Goal: Check status: Check status

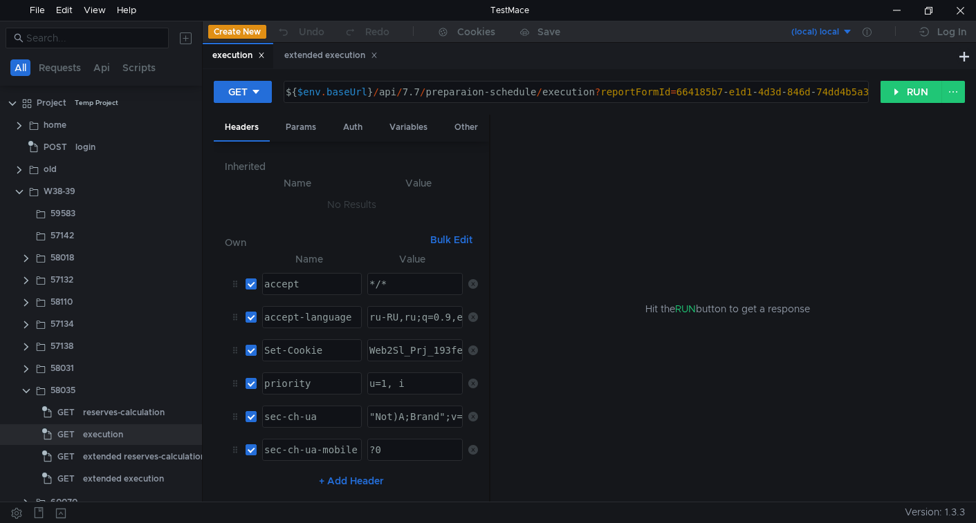
click at [536, 90] on div "${ $env . baseUrl } / api / 7.7 / preparaion-schedule / execution ? reportFormI…" at bounding box center [585, 102] width 604 height 33
type textarea "${$env.baseUrl}/api/7.7/preparaion-schedules/execution?reportFormId=664185b7-e1…"
click at [123, 416] on div "reserves-calculation" at bounding box center [124, 412] width 82 height 21
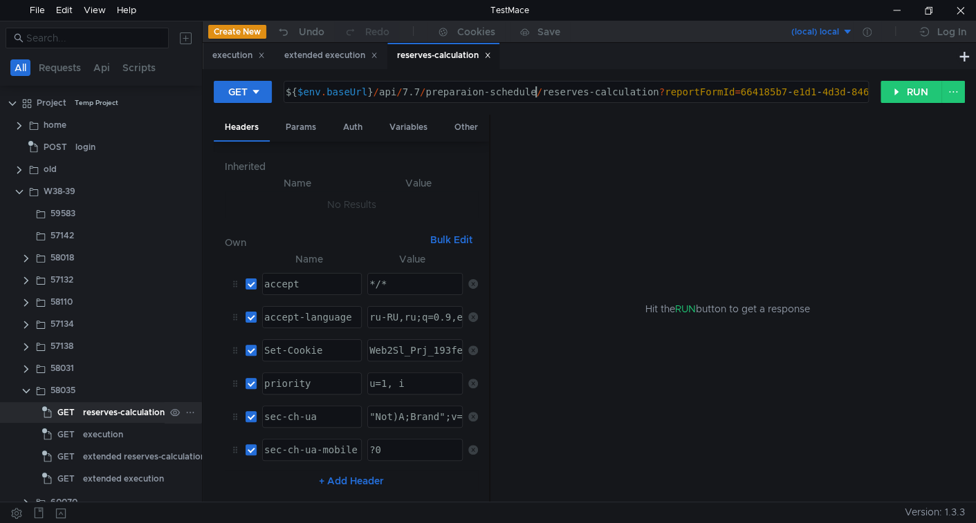
click at [534, 93] on div "${ $env . baseUrl } / api / 7.7 / preparaion-schedule / reserves-calculation ? …" at bounding box center [616, 102] width 667 height 33
type textarea "${$env.baseUrl}/api/7.7/preparaion-schedules/reserves-calculation?reportFormId=…"
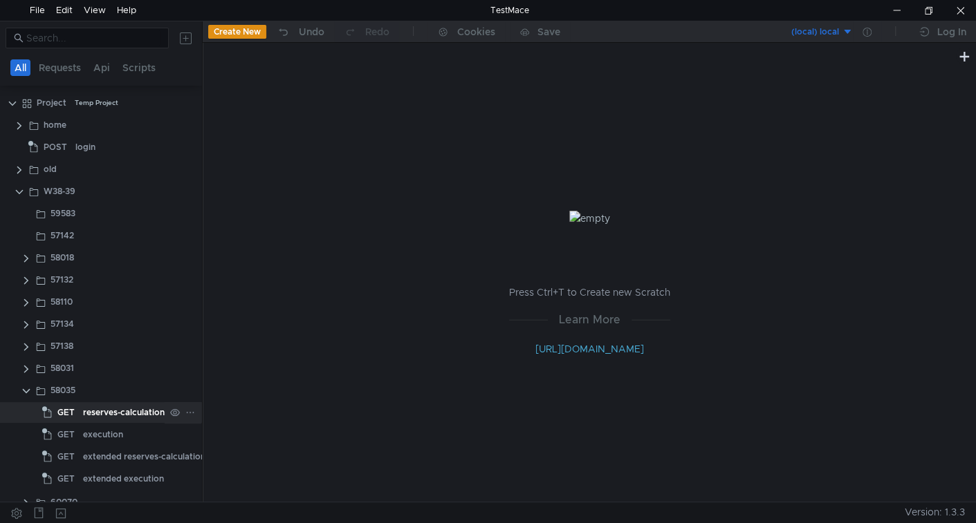
click at [116, 408] on div "reserves-calculation" at bounding box center [124, 412] width 82 height 21
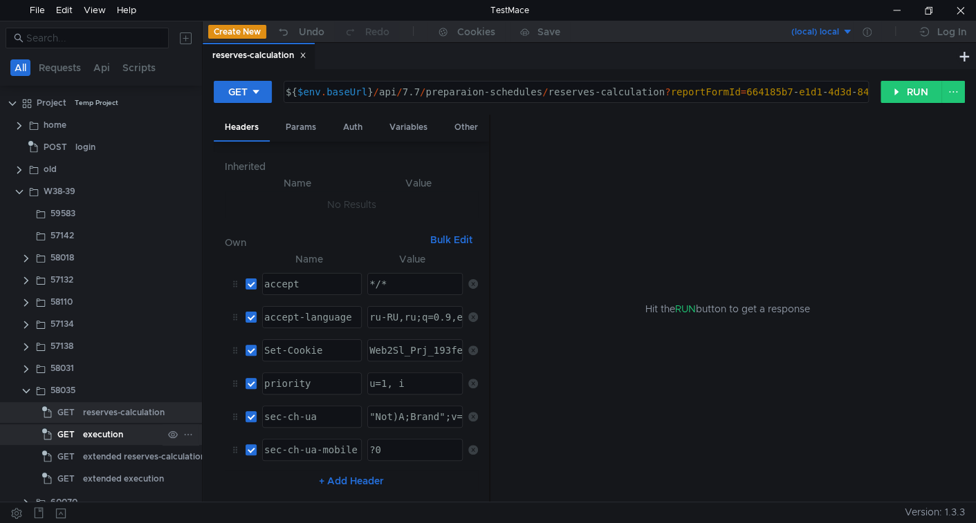
click at [106, 433] on div "execution" at bounding box center [103, 435] width 40 height 21
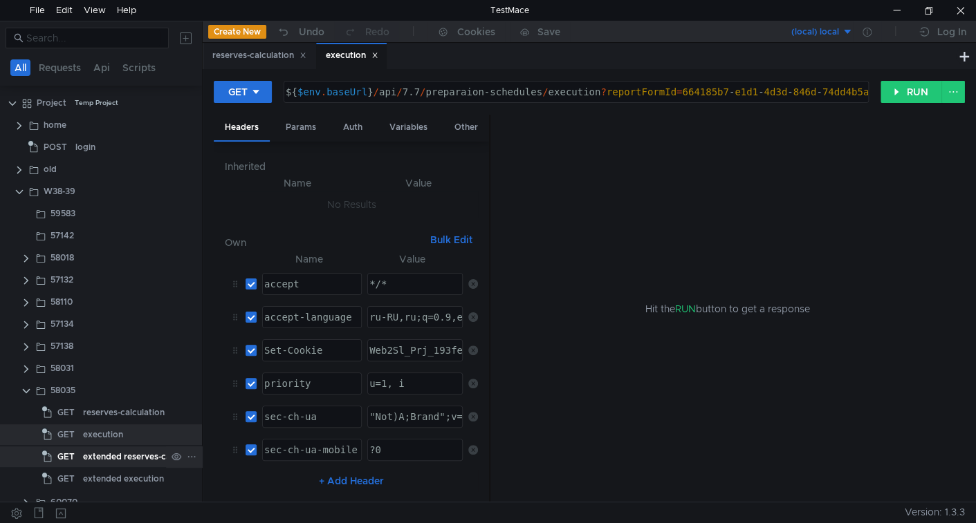
click at [99, 458] on div "extended reserves-calculation" at bounding box center [144, 457] width 122 height 21
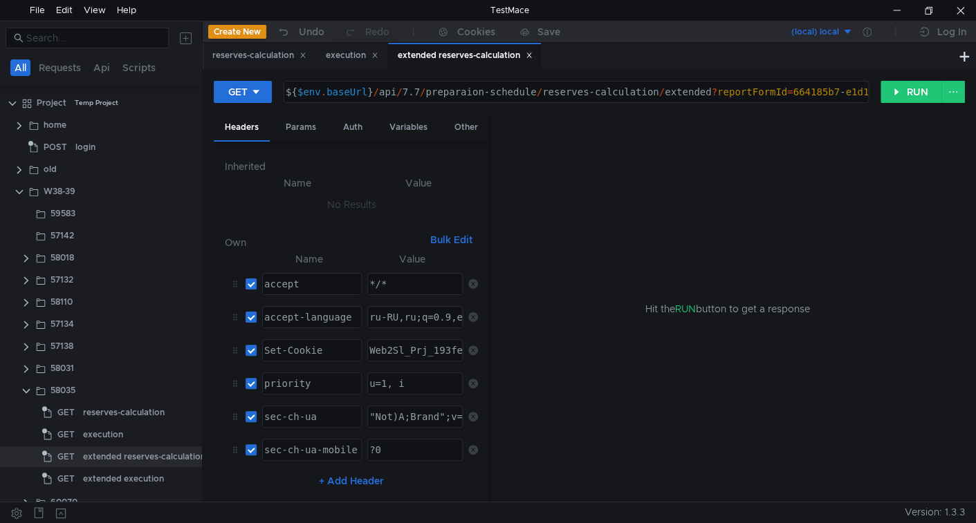
click at [534, 95] on div "${ $env . baseUrl } / api / 7.7 / preparaion-schedule / reserves-calculation / …" at bounding box center [643, 102] width 720 height 33
type textarea "${$env.baseUrl}/api/7.7/preparaion-schedules/reserves-calculation/extended?repo…"
click at [124, 476] on div "extended execution" at bounding box center [123, 479] width 81 height 21
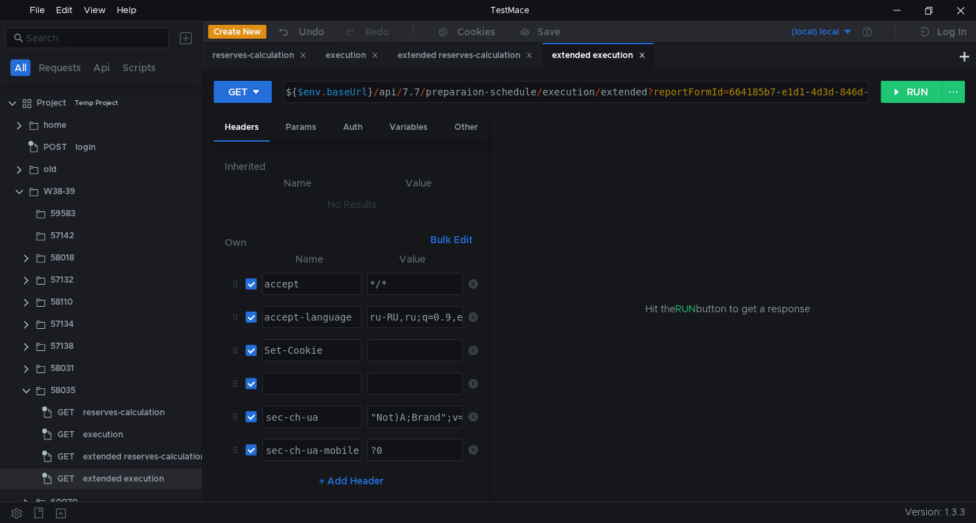
click at [536, 91] on div "${ $env . baseUrl } / api / 7.7 / preparaion-schedule / execution / extended ? …" at bounding box center [611, 102] width 656 height 33
type textarea "${$env.baseUrl}/api/7.7/preparaion-schedules/execution/extended?reportFormId=66…"
drag, startPoint x: 97, startPoint y: 417, endPoint x: 118, endPoint y: 406, distance: 23.5
click at [97, 416] on div "reserves-calculation" at bounding box center [124, 412] width 82 height 21
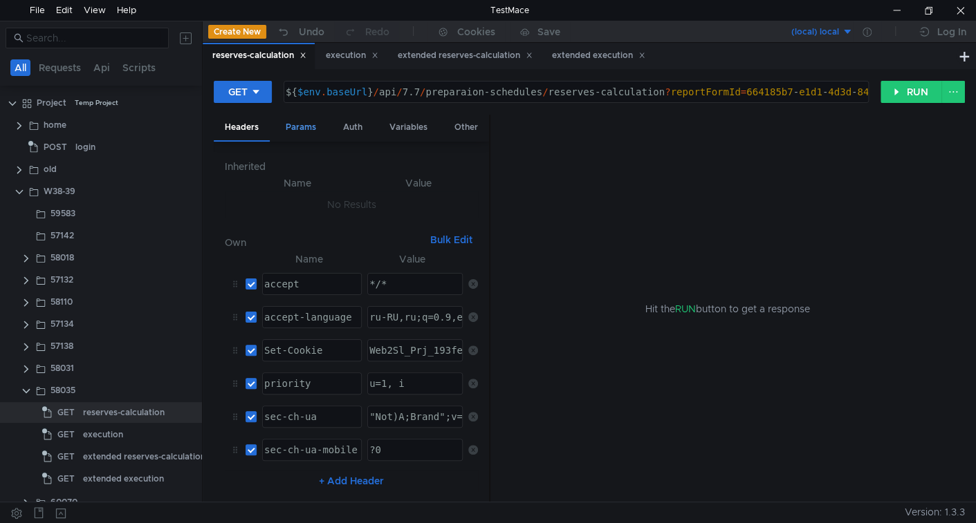
click at [290, 127] on div "Params" at bounding box center [300, 128] width 53 height 26
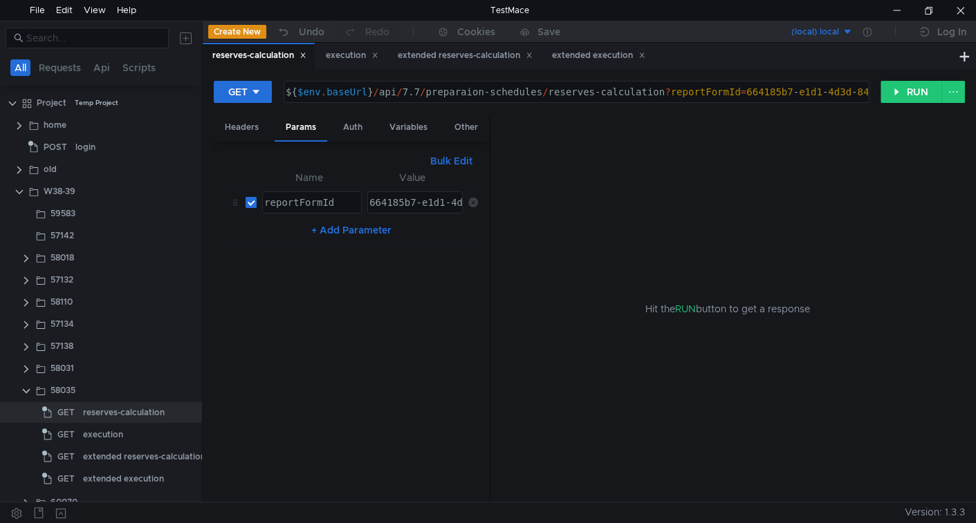
type textarea "664185b7-e1d1-4d3d-846d-74dd4b5a317c"
click at [373, 197] on div "664185b7-e1d1-4d3d-846d-74dd4b5a317c" at bounding box center [473, 213] width 214 height 33
click at [472, 203] on icon at bounding box center [473, 203] width 10 height 10
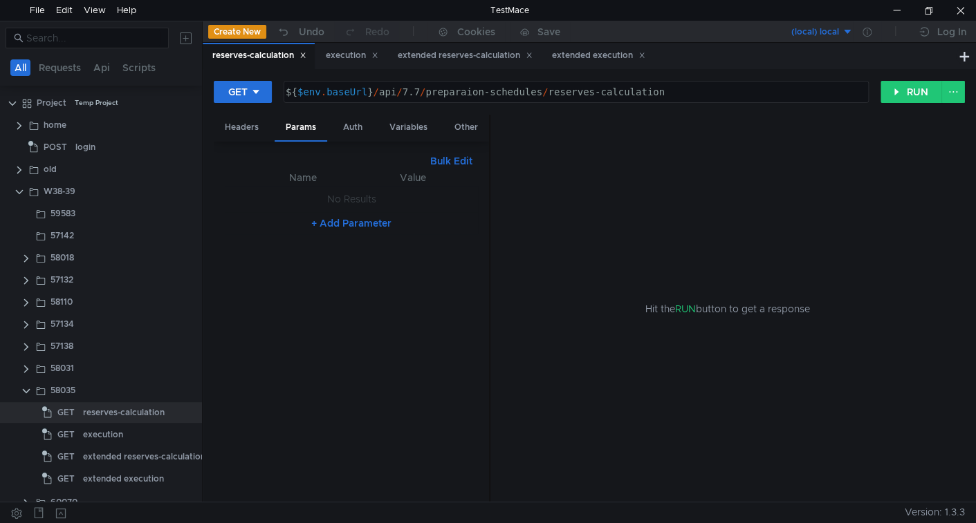
click at [423, 89] on div "${ $env . baseUrl } / api / 7.7 / preparaion-schedules / reserves-calculation" at bounding box center [575, 102] width 584 height 33
paste textarea "664185b7-e1d1-4d3d-846d-74dd4b5a317c"
type textarea "${$env.baseUrl}/api/7.7/664185b7-e1d1-4d3d-846d-74dd4b5a317c/preparaion-schedul…"
click at [120, 434] on div "execution" at bounding box center [103, 435] width 40 height 21
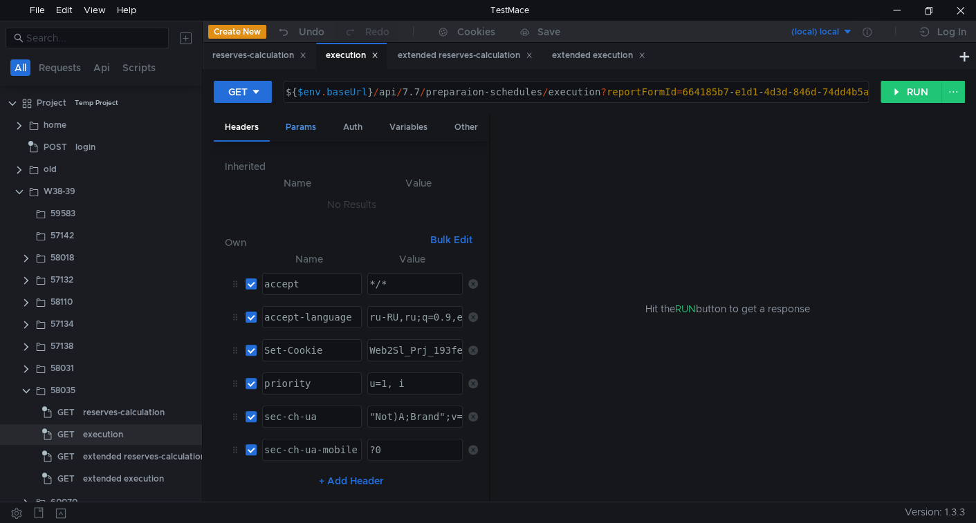
click at [299, 129] on div "Params" at bounding box center [300, 128] width 53 height 26
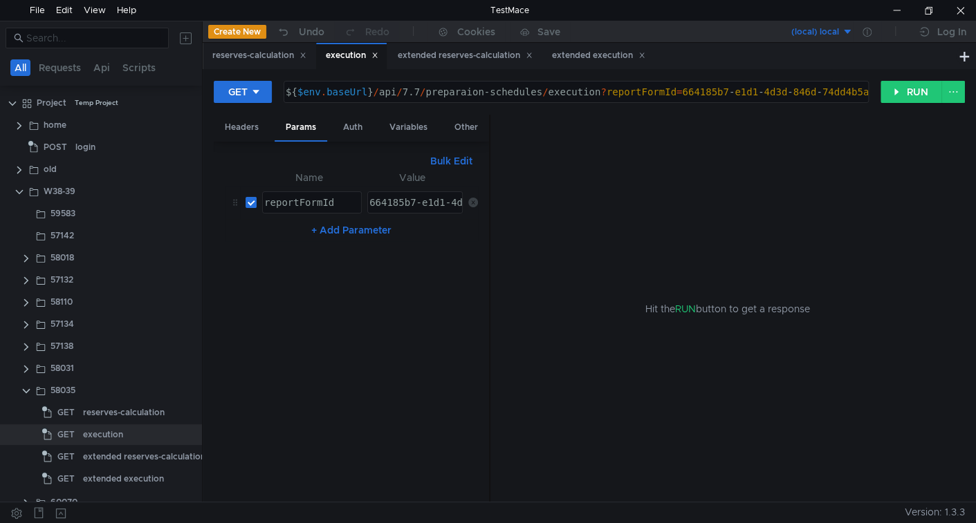
type textarea "664185b7-e1d1-4d3d-846d-74dd4b5a317c"
click at [410, 204] on div "664185b7-e1d1-4d3d-846d-74dd4b5a317c" at bounding box center [473, 213] width 214 height 33
click at [471, 201] on icon at bounding box center [473, 203] width 10 height 10
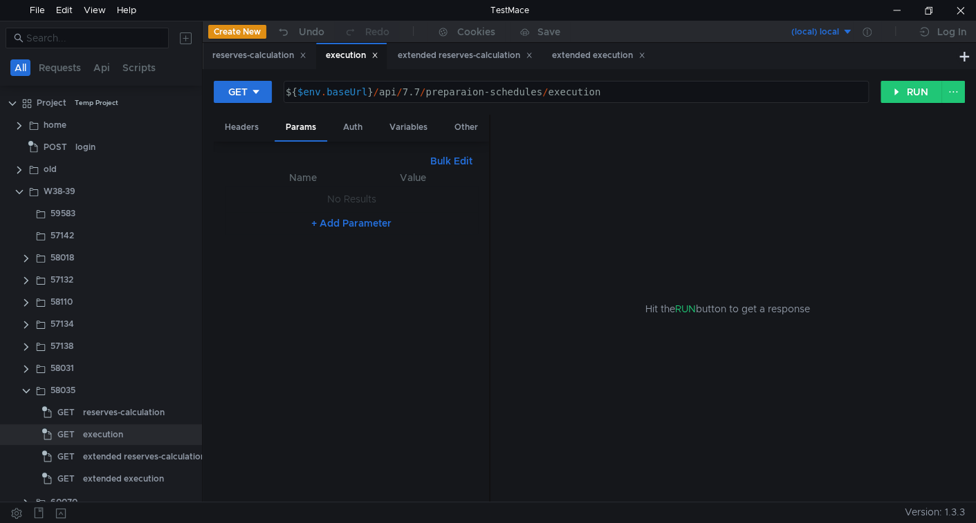
click at [425, 94] on div "${ $env . baseUrl } / api / 7.7 / preparaion-schedules / execution" at bounding box center [575, 102] width 584 height 33
paste textarea "664185b7-e1d1-4d3d-846d-74dd4b5a317c"
type textarea "${$env.baseUrl}/api/7.7/664185b7-e1d1-4d3d-846d-74dd4b5a317c/preparaion-schedul…"
click at [131, 459] on div "extended reserves-calculation" at bounding box center [144, 457] width 122 height 21
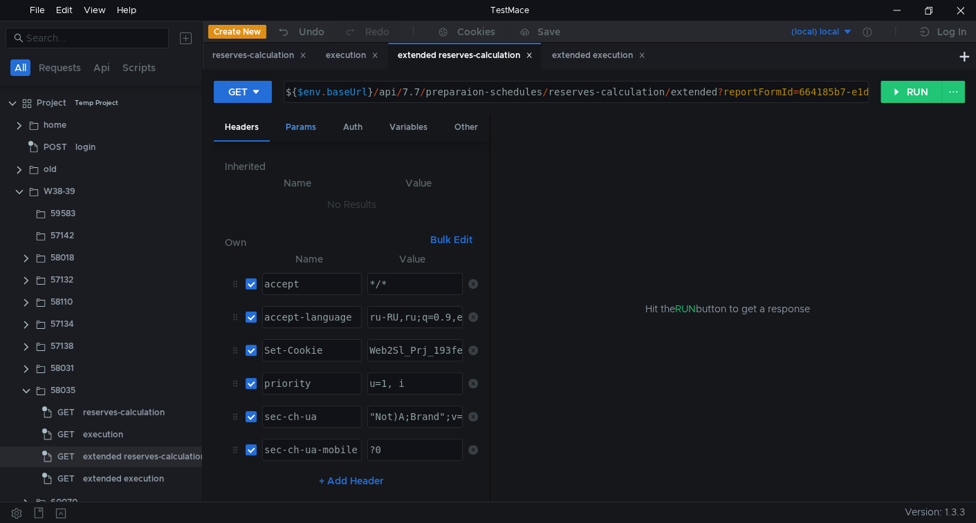
click at [307, 127] on div "Params" at bounding box center [300, 128] width 53 height 26
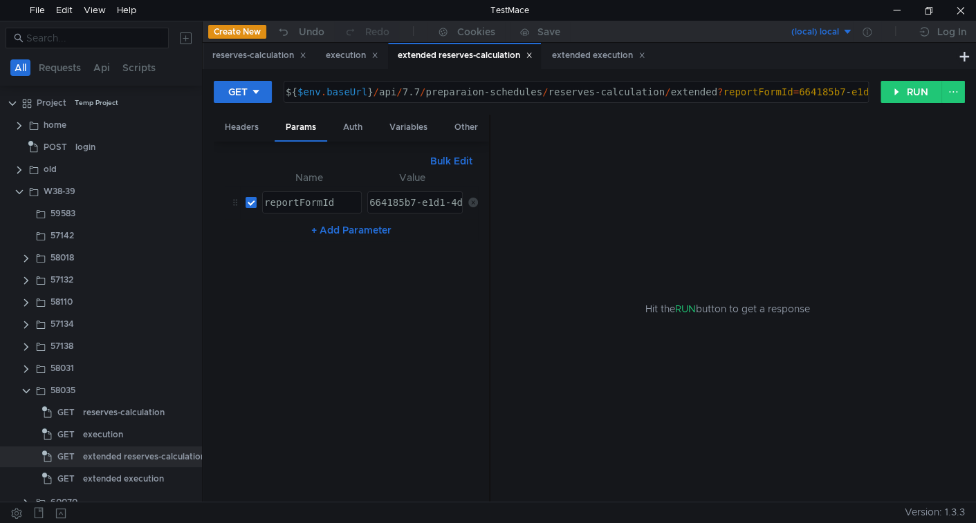
type textarea "664185b7-e1d1-4d3d-846d-74dd4b5a317c"
click at [396, 204] on div "664185b7-e1d1-4d3d-846d-74dd4b5a317c" at bounding box center [473, 213] width 214 height 33
click at [472, 199] on icon at bounding box center [473, 203] width 10 height 10
click at [424, 95] on div "${ $env . baseUrl } / api / 7.7 / preparaion-schedules / reserves-calculation /…" at bounding box center [575, 102] width 584 height 33
paste textarea "664185b7-e1d1-4d3d-846d-74dd4b5a317c"
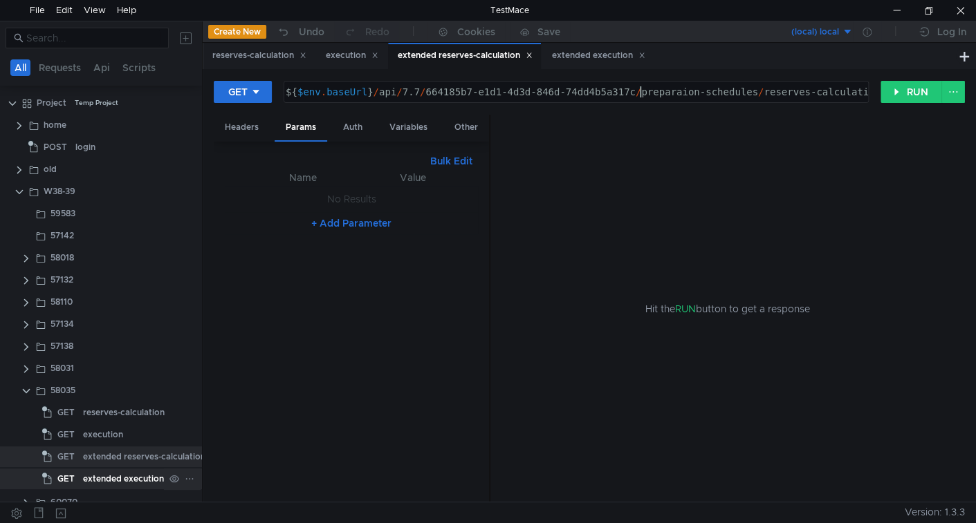
type textarea "${$env.baseUrl}/api/7.7/664185b7-e1d1-4d3d-846d-74dd4b5a317c/preparaion-schedul…"
click at [131, 477] on div "extended execution" at bounding box center [123, 479] width 81 height 21
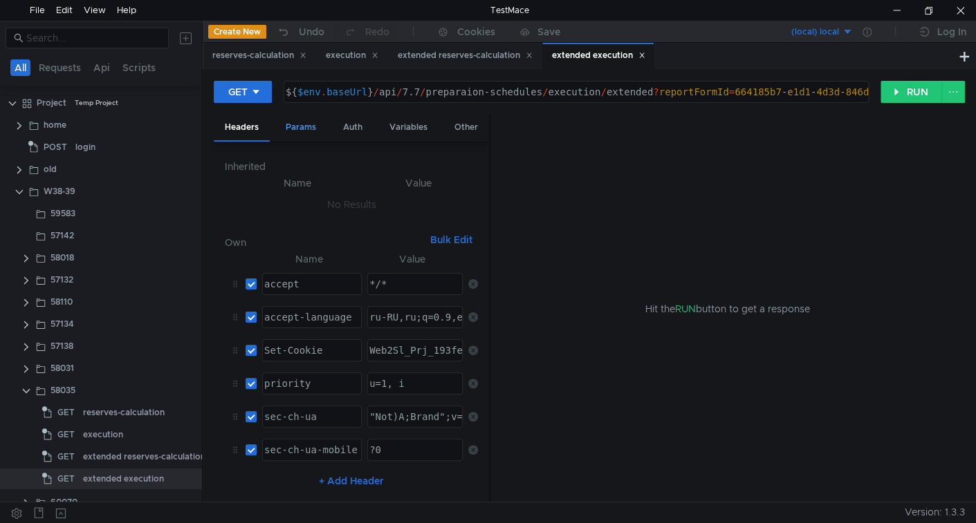
click at [318, 123] on div "Params" at bounding box center [300, 128] width 53 height 26
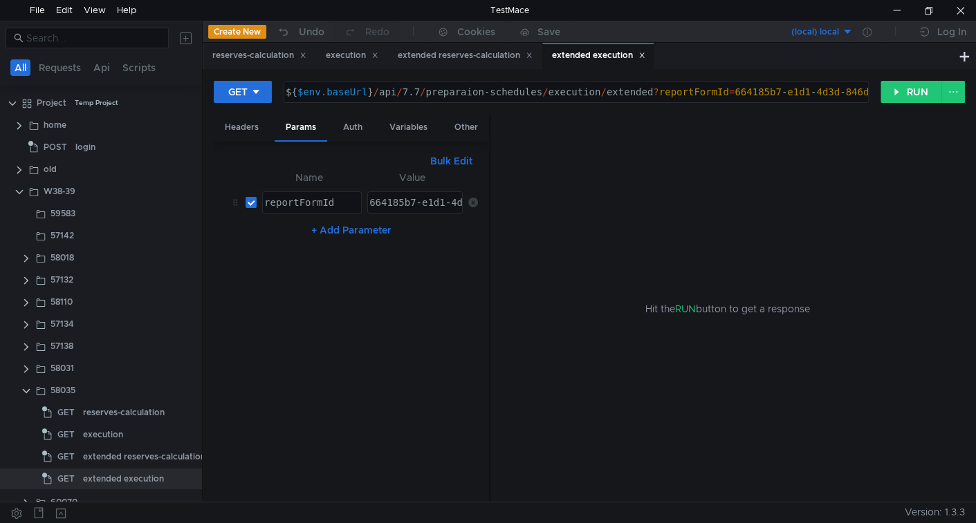
type textarea "664185b7-e1d1-4d3d-846d-74dd4b5a317c"
click at [413, 202] on div "664185b7-e1d1-4d3d-846d-74dd4b5a317c" at bounding box center [473, 213] width 214 height 33
click at [472, 198] on icon at bounding box center [473, 203] width 10 height 10
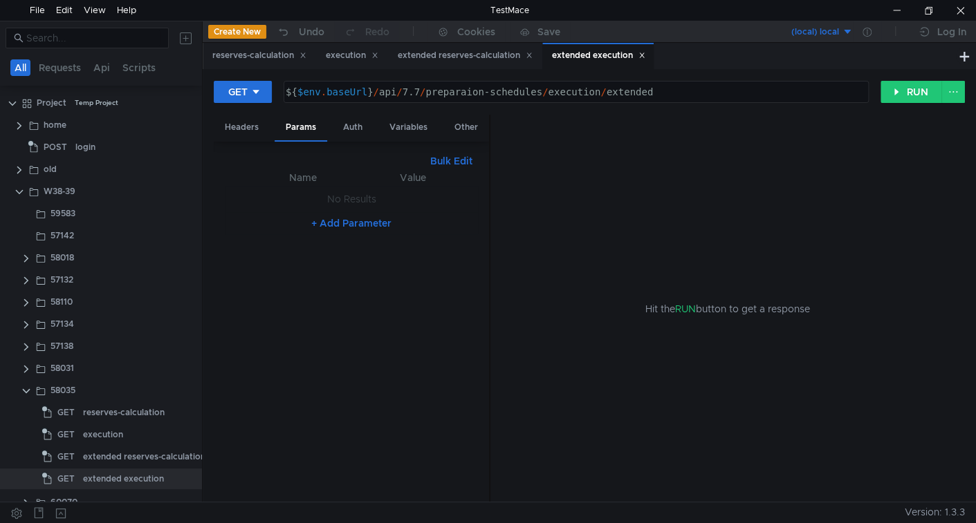
click at [425, 92] on div "${ $env . baseUrl } / api / 7.7 / preparaion-schedules / execution / extended" at bounding box center [575, 102] width 584 height 33
paste textarea "664185b7-e1d1-4d3d-846d-74dd4b5a317c"
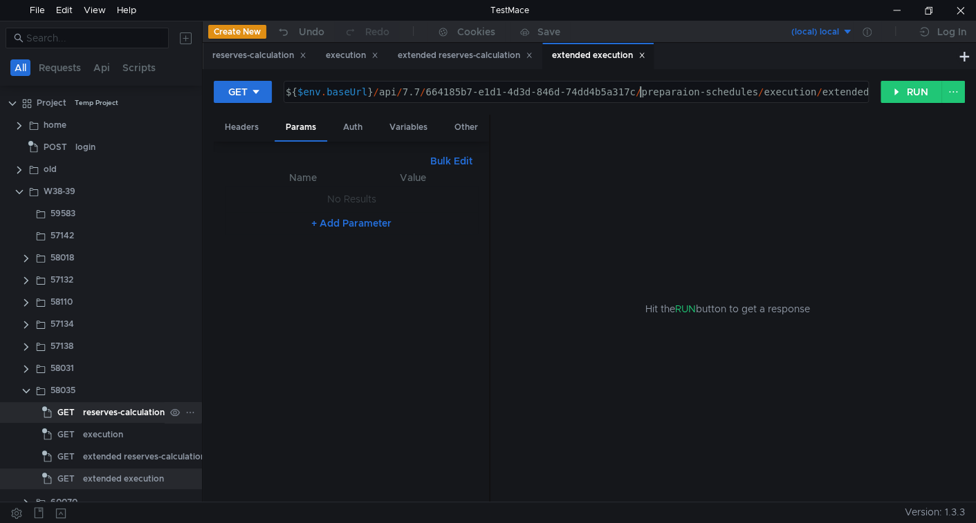
type textarea "${$env.baseUrl}/api/7.7/664185b7-e1d1-4d3d-846d-74dd4b5a317c/preparaion-schedul…"
click at [99, 410] on div "reserves-calculation" at bounding box center [124, 412] width 82 height 21
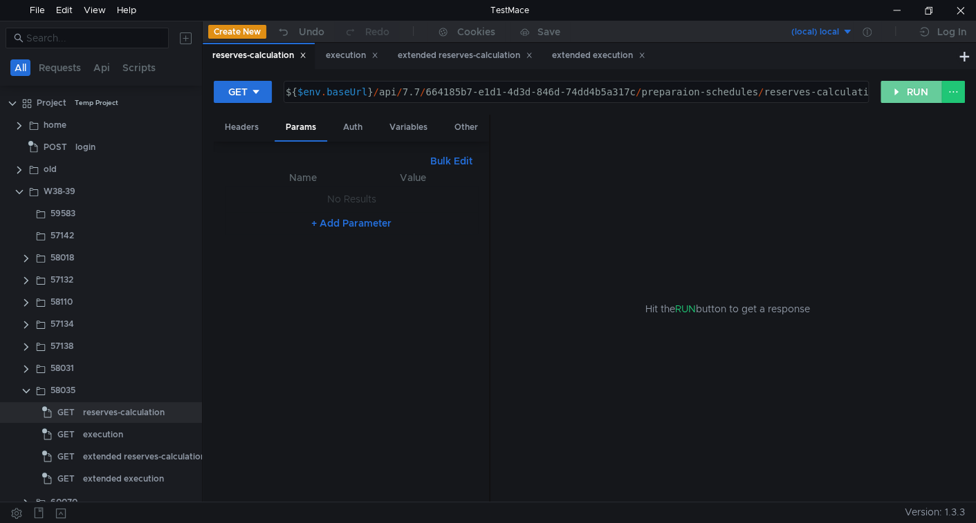
click at [912, 87] on button "RUN" at bounding box center [911, 92] width 62 height 22
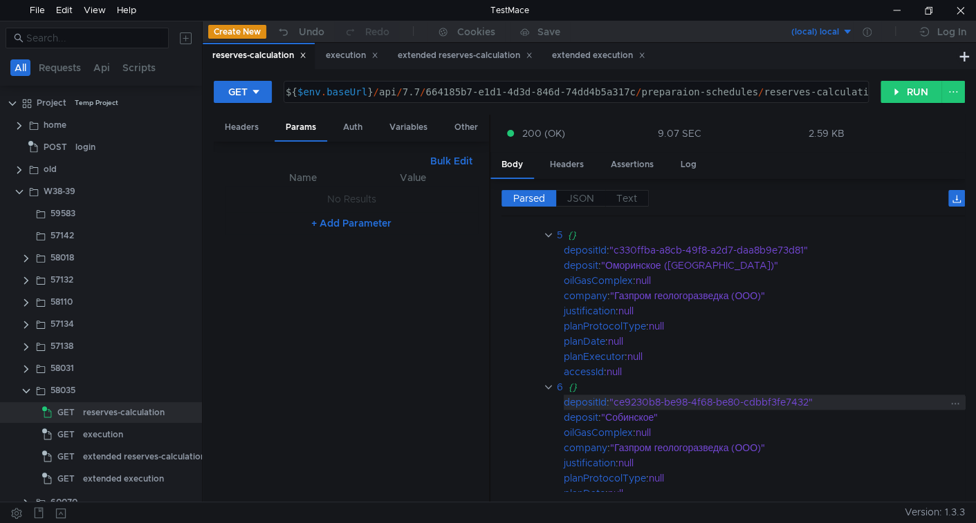
scroll to position [947, 0]
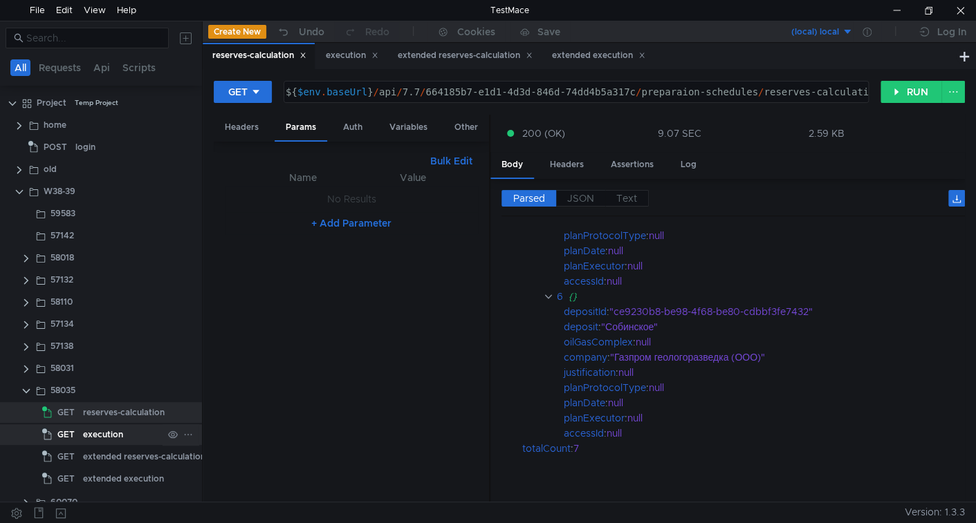
click at [67, 436] on span "GET" at bounding box center [65, 435] width 17 height 21
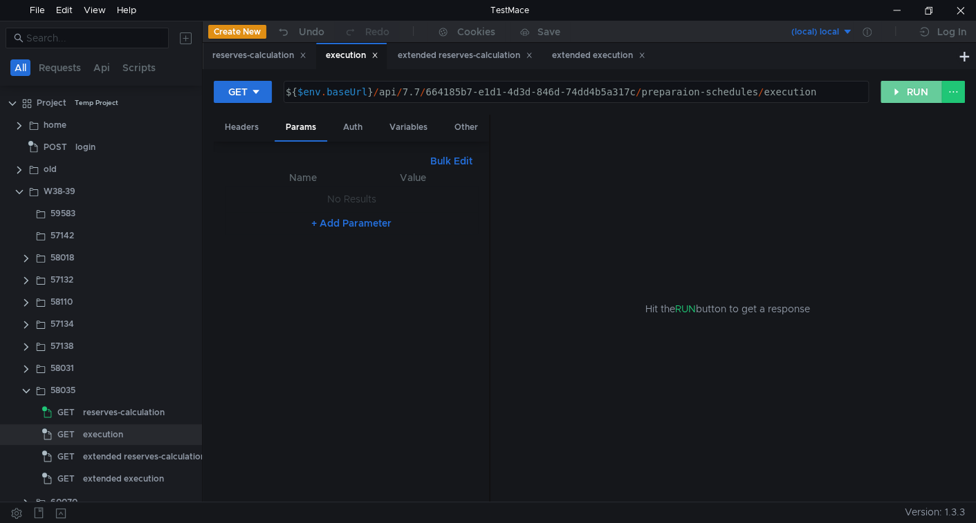
click at [894, 82] on button "RUN" at bounding box center [911, 92] width 62 height 22
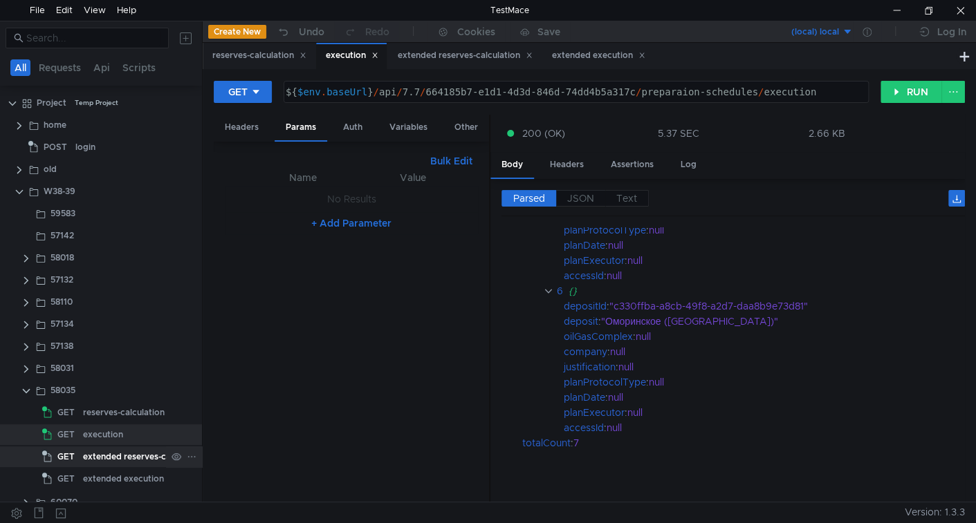
click at [100, 458] on div "extended reserves-calculation" at bounding box center [144, 457] width 122 height 21
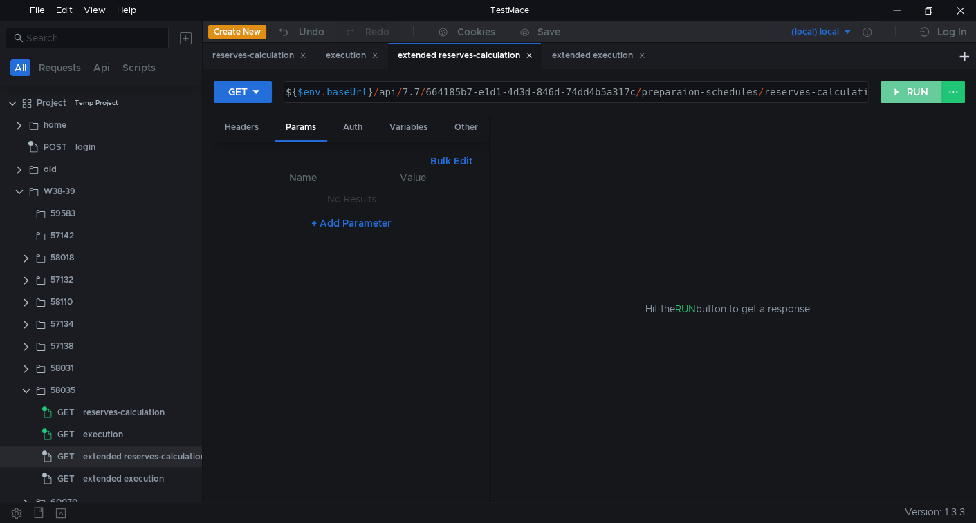
drag, startPoint x: 915, startPoint y: 86, endPoint x: 795, endPoint y: 213, distance: 175.1
click at [915, 86] on button "RUN" at bounding box center [911, 92] width 62 height 22
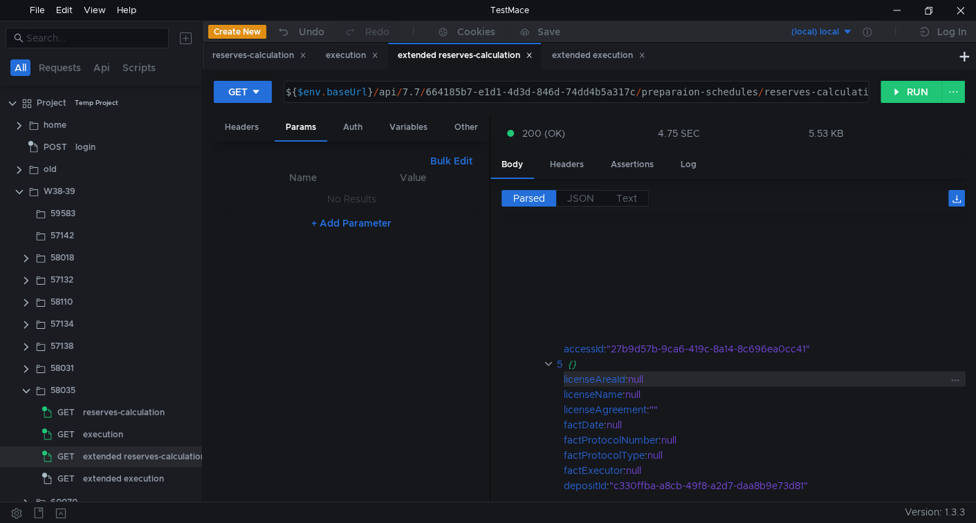
scroll to position [1760, 0]
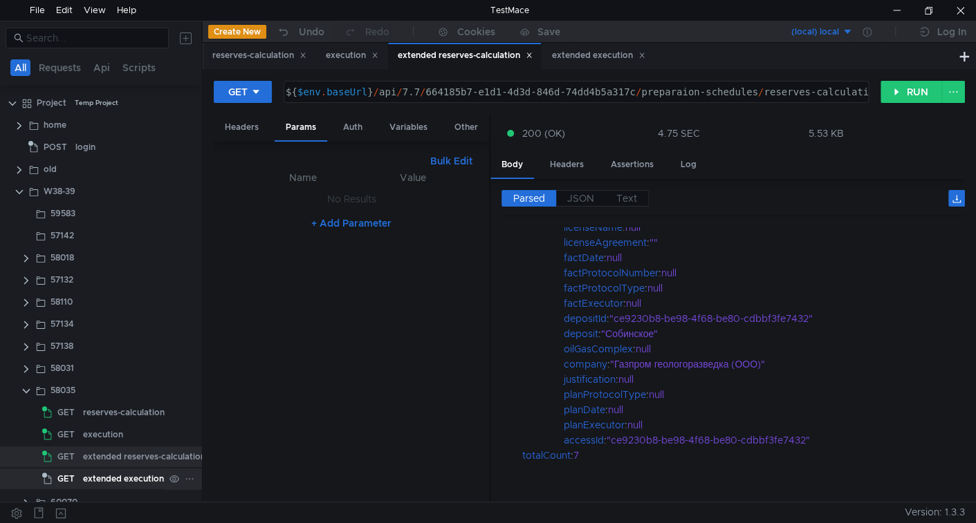
click at [109, 471] on div "extended execution" at bounding box center [123, 479] width 81 height 21
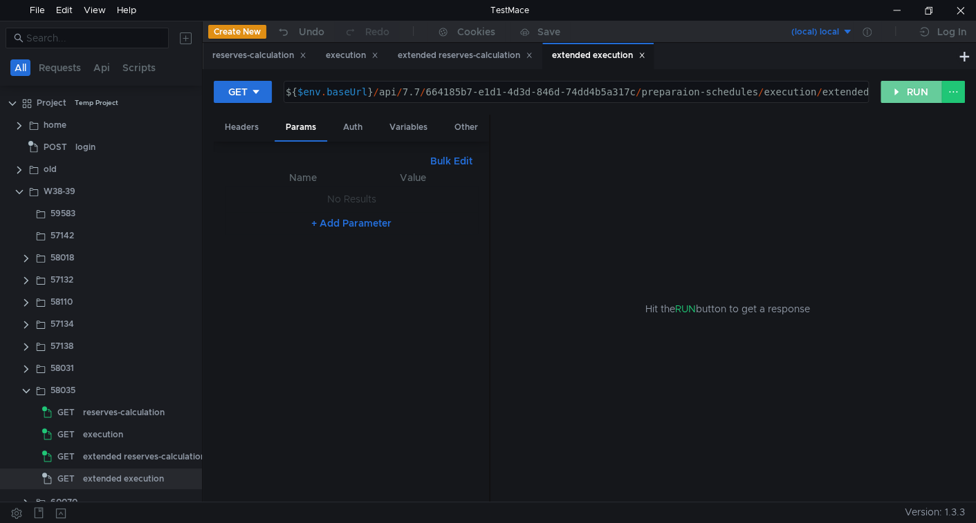
click at [892, 87] on button "RUN" at bounding box center [911, 92] width 62 height 22
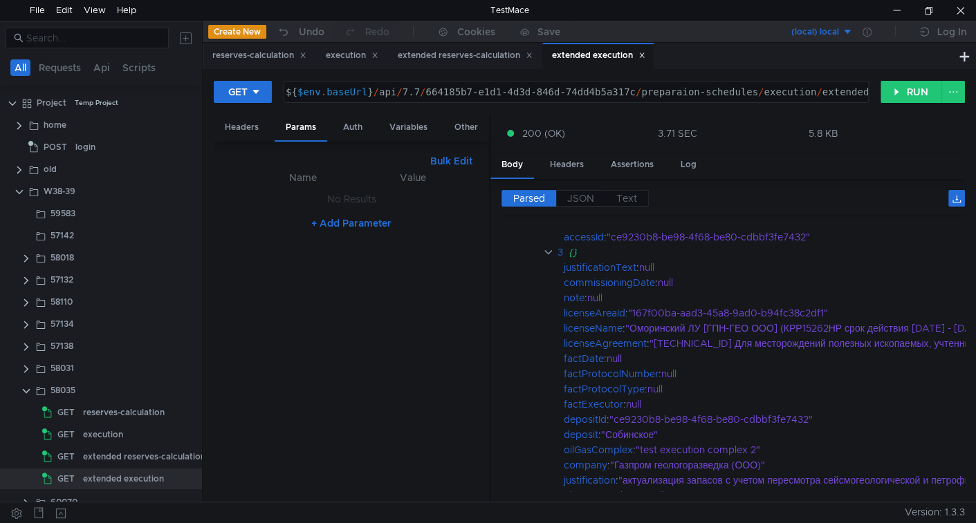
scroll to position [518, 0]
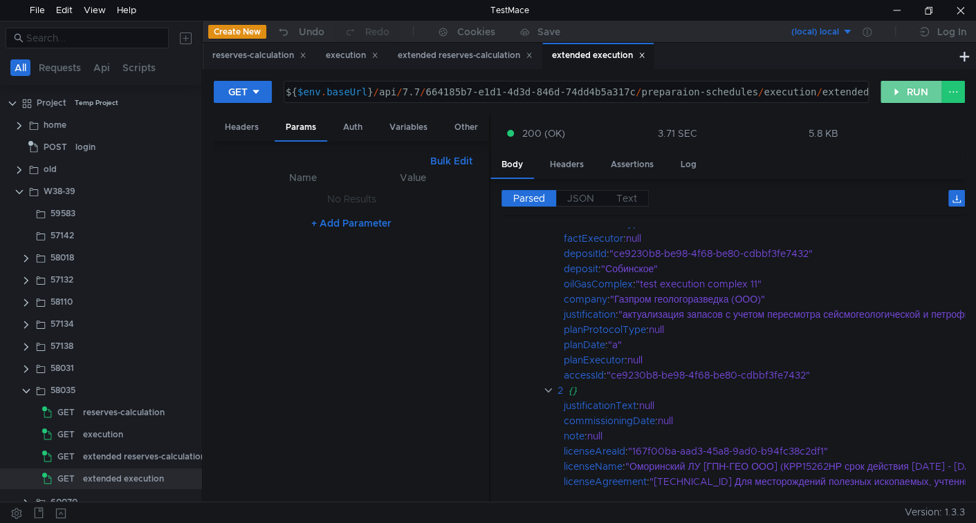
click at [895, 97] on button "RUN" at bounding box center [911, 92] width 62 height 22
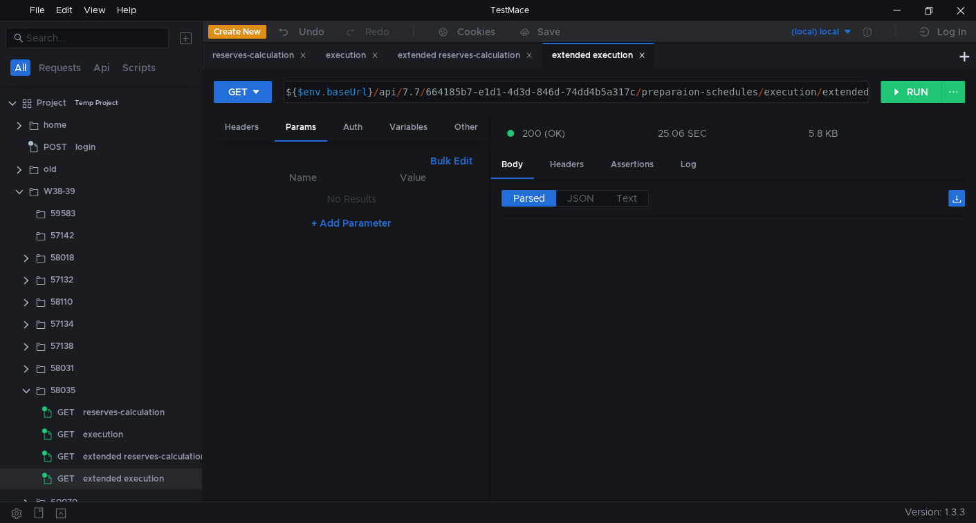
scroll to position [0, 0]
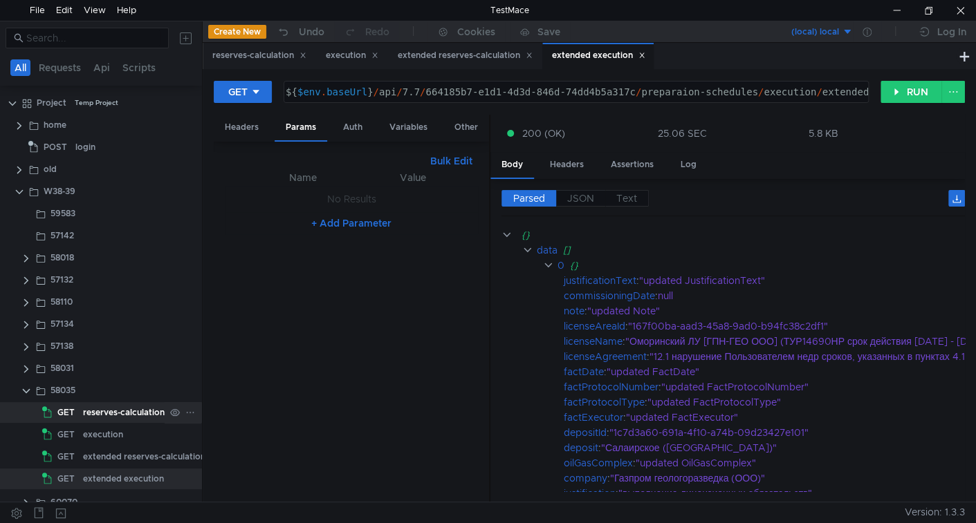
click at [127, 417] on div "reserves-calculation" at bounding box center [124, 412] width 82 height 21
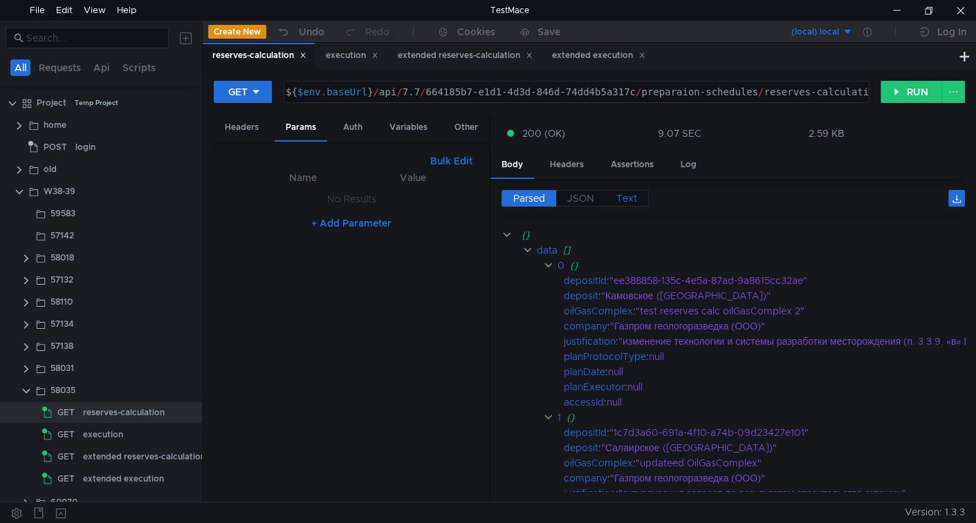
click at [640, 195] on label "Text" at bounding box center [627, 198] width 44 height 17
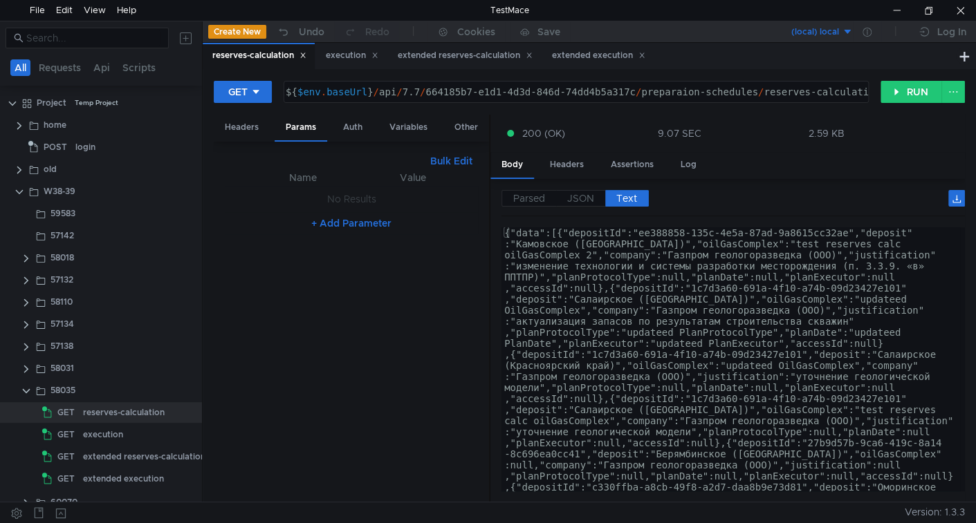
type textarea "{"data":[{"depositId":"ee388858-135c-4e5a-87ad-9a8615cc32ae","deposit":"Камовск…"
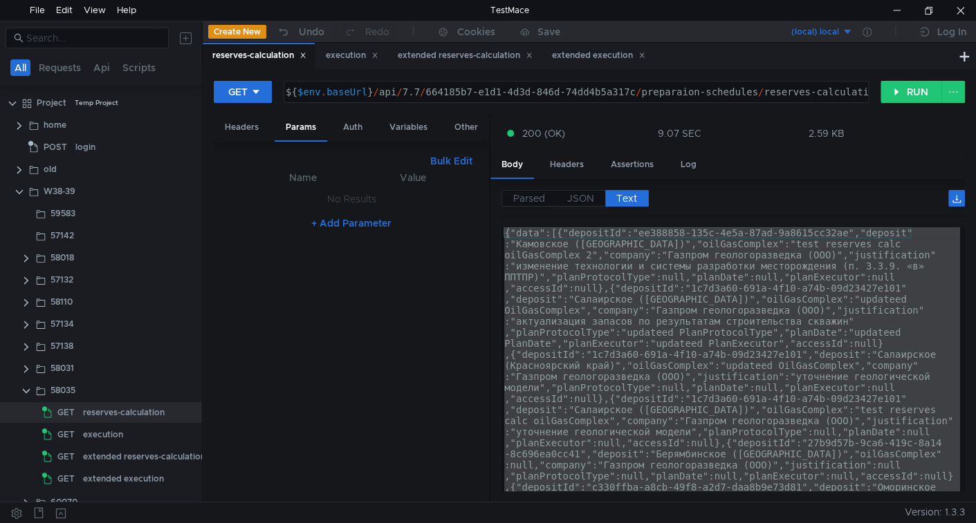
click at [570, 340] on div "{"data":[{"depositId":"ee388858-135c-4e5a-87ad-9a8615cc32ae","deposit" :"Камовс…" at bounding box center [730, 359] width 458 height 264
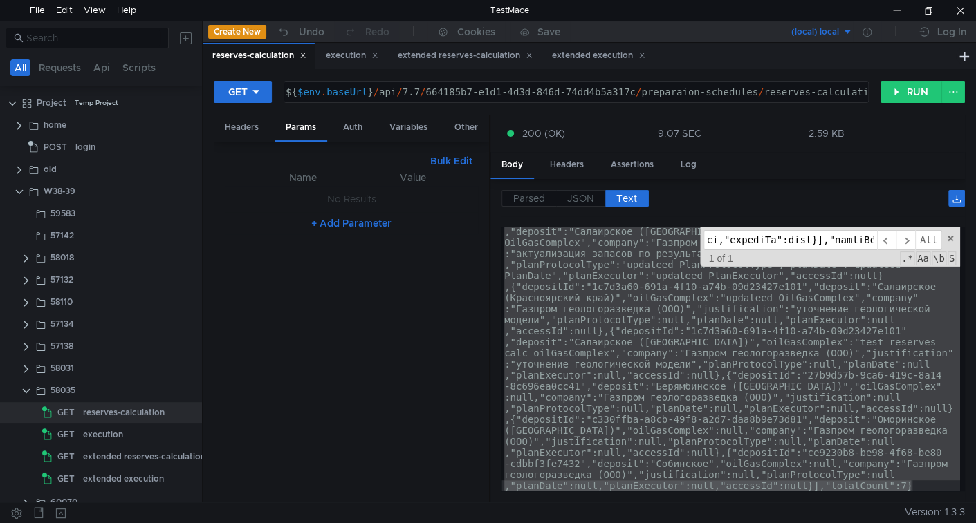
scroll to position [67, 0]
type input "{"data":[{"depositId":"ee388858-135c-4e5a-87ad-9a8615cc32ae","deposit":"Камовск…"
click at [944, 313] on div "{"data":[{"depositId":"ee388858-135c-4e5a-87ad-9a8615cc32ae","deposit" :"Камовс…" at bounding box center [730, 359] width 458 height 264
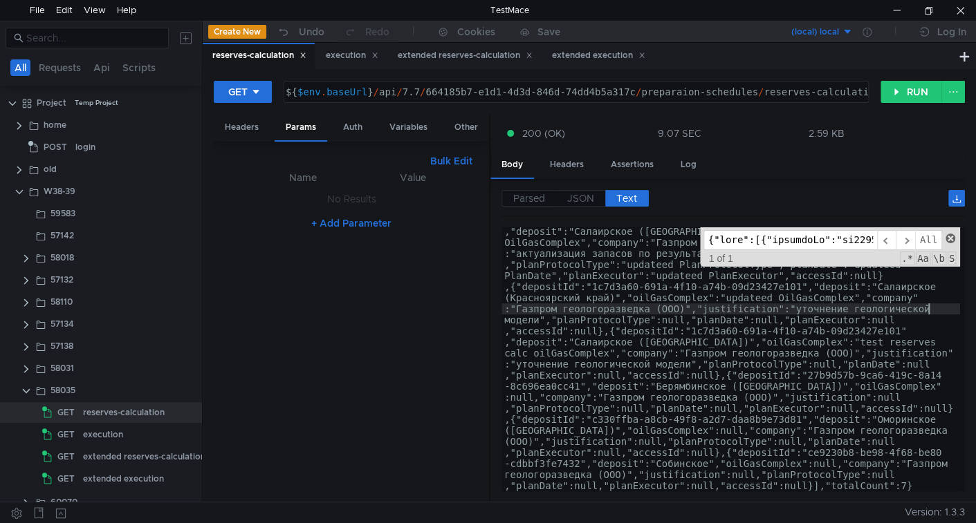
scroll to position [0, 12275]
click at [951, 240] on span at bounding box center [950, 239] width 10 height 10
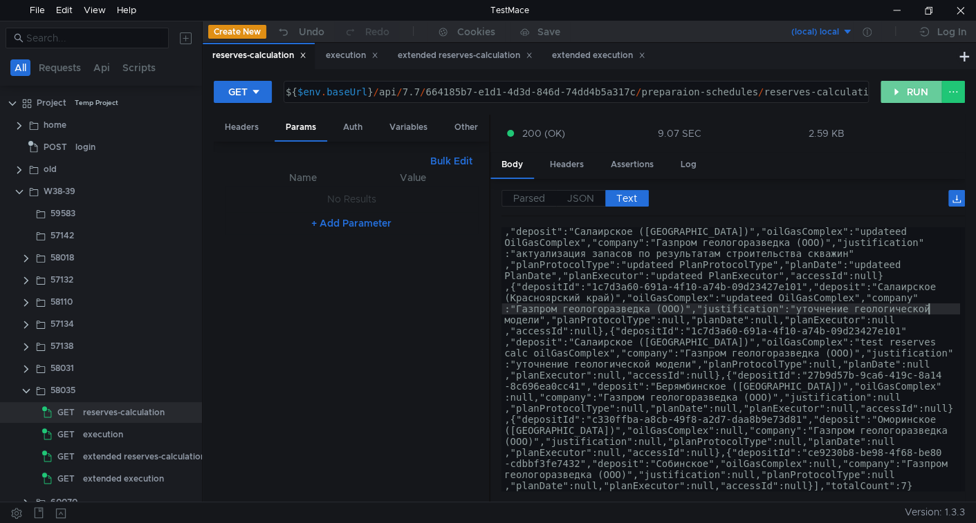
click at [908, 95] on button "RUN" at bounding box center [911, 92] width 62 height 22
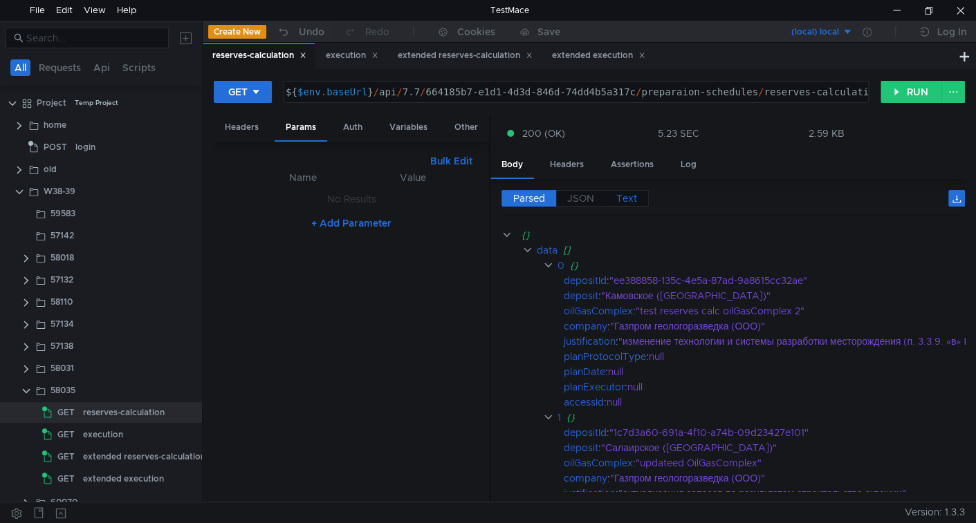
click at [617, 204] on label "Text" at bounding box center [627, 198] width 44 height 17
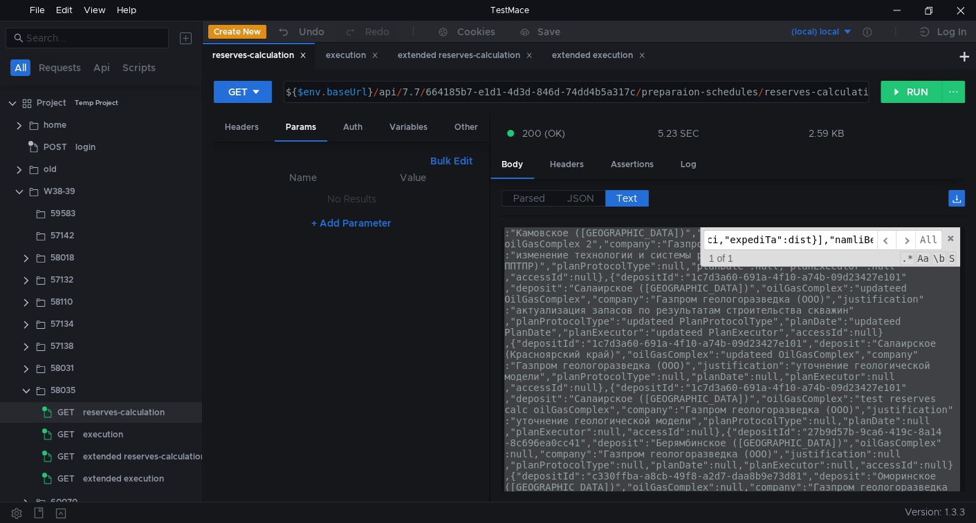
scroll to position [0, 0]
type input "{"data":[{"depositId":"ee388858-135c-4e5a-87ad-9a8615cc32ae","deposit":"Камовск…"
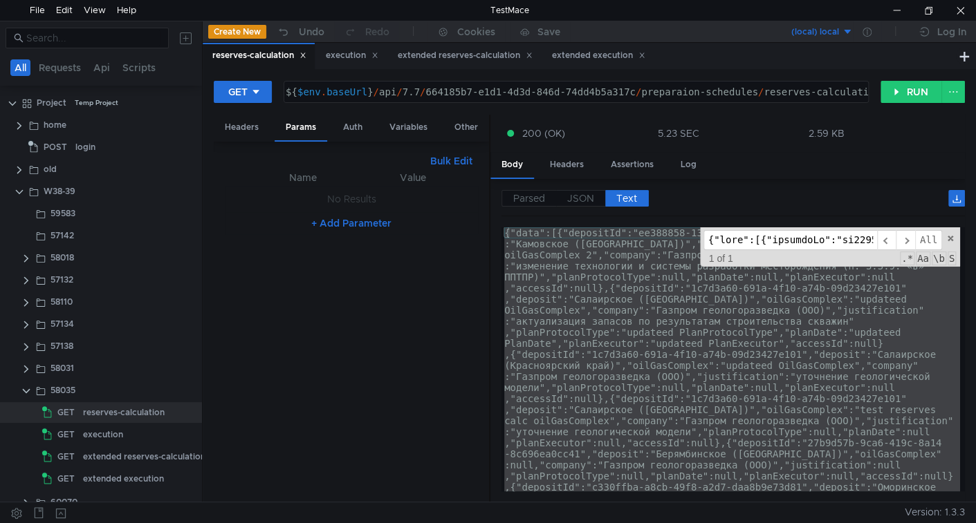
click at [600, 367] on div "{"data":[{"depositId":"ee388858-135c-4e5a-87ad-9a8615cc32ae","deposit" :"Камовс…" at bounding box center [730, 359] width 458 height 264
click at [642, 310] on div "{"data":[{"depositId":"ee388858-135c-4e5a-87ad-9a8615cc32ae","deposit" :"Камовс…" at bounding box center [730, 359] width 458 height 264
click at [120, 450] on div "extended reserves-calculation" at bounding box center [144, 457] width 122 height 21
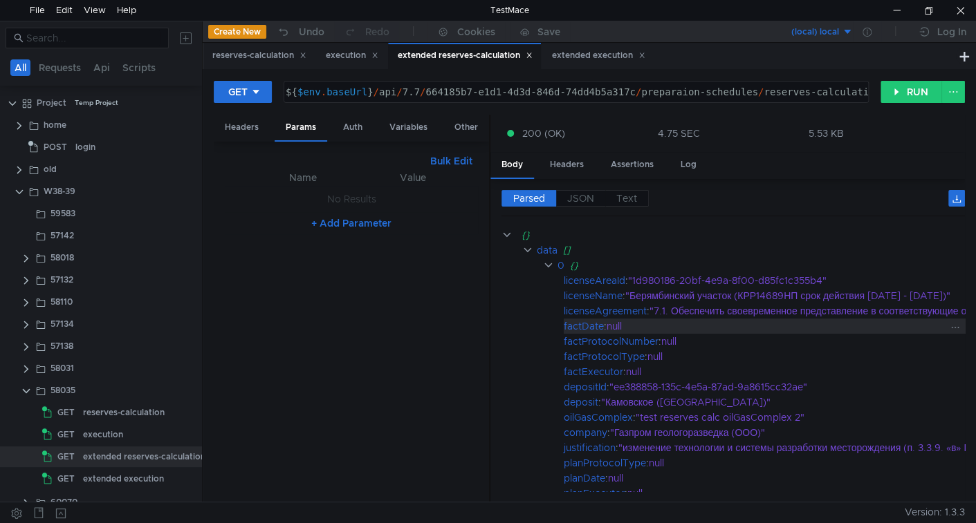
click at [622, 198] on span "Text" at bounding box center [626, 198] width 21 height 12
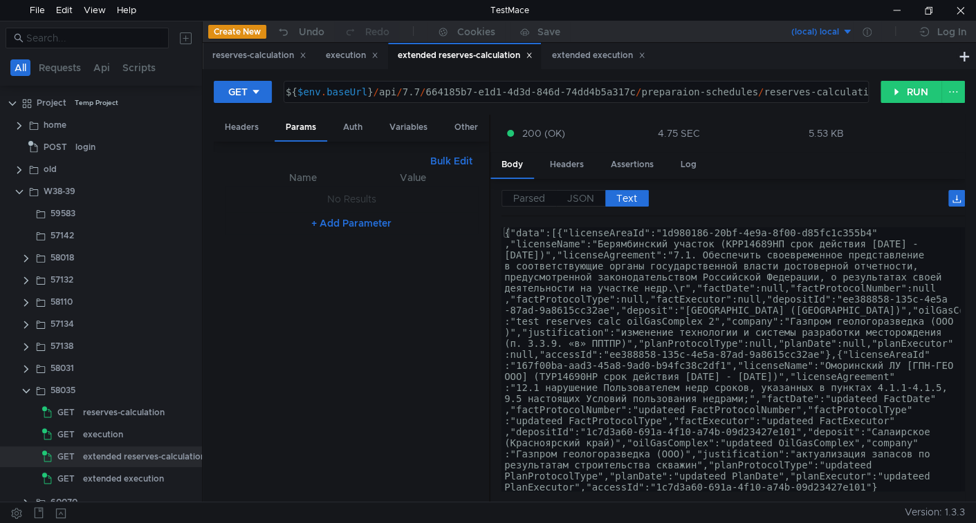
type textarea "{"data":[{"licenseAreaId":"1d980186-20bf-4e9a-8f00-d85fc1c355b4","licenseName":…"
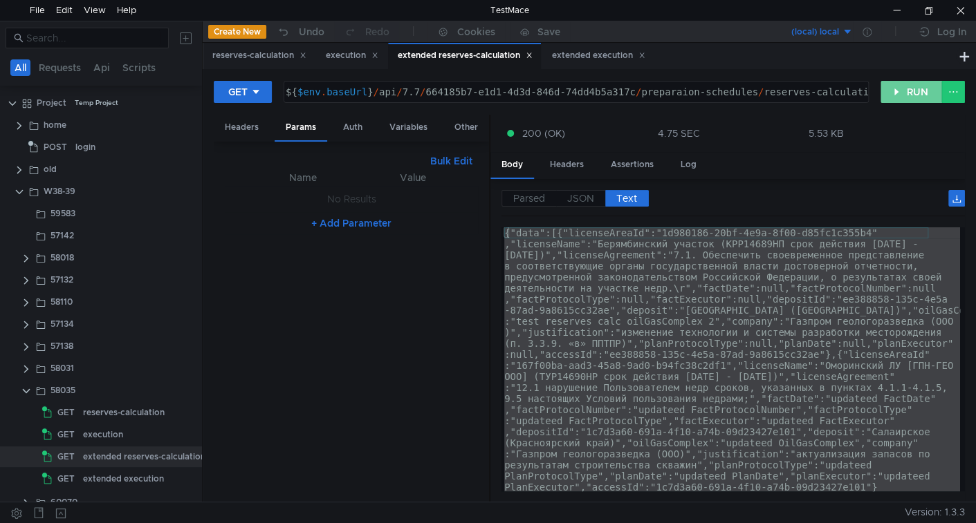
click at [898, 89] on button "RUN" at bounding box center [911, 92] width 62 height 22
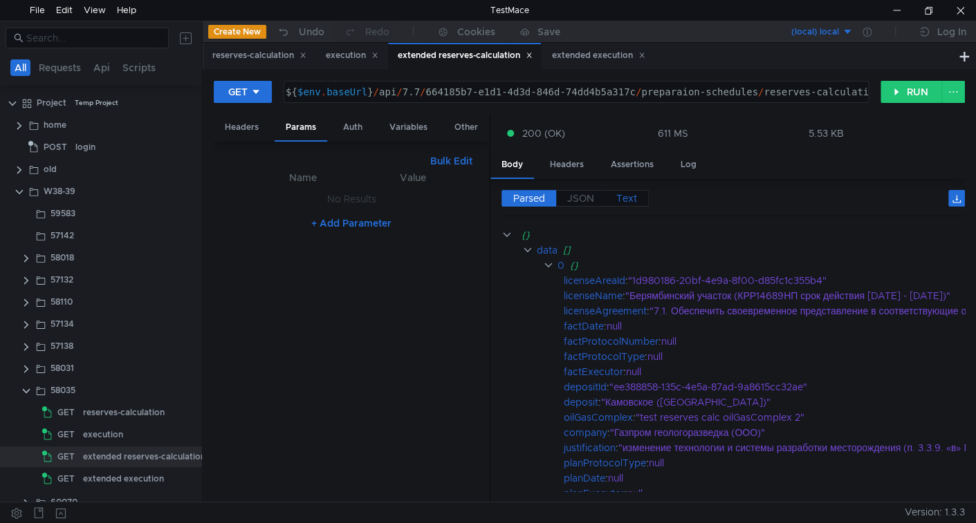
click at [633, 202] on label "Text" at bounding box center [627, 198] width 44 height 17
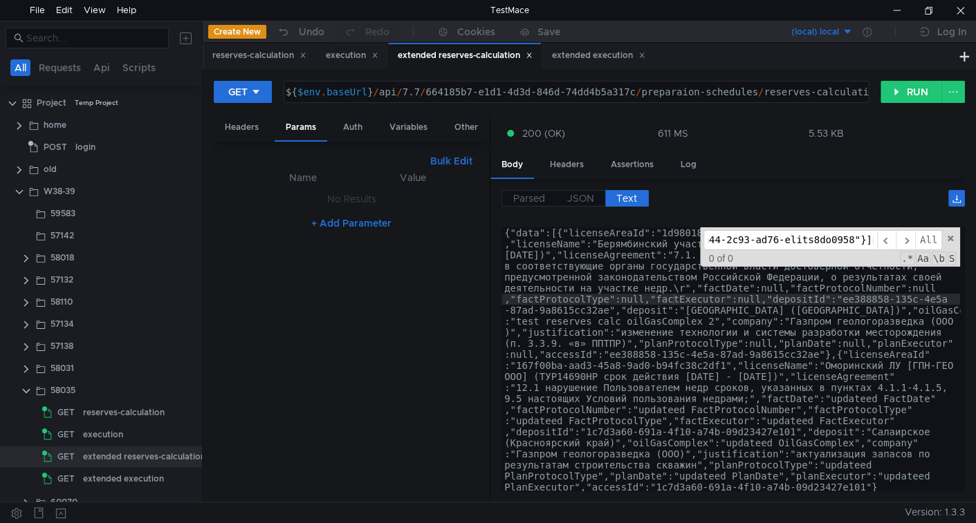
scroll to position [421, 0]
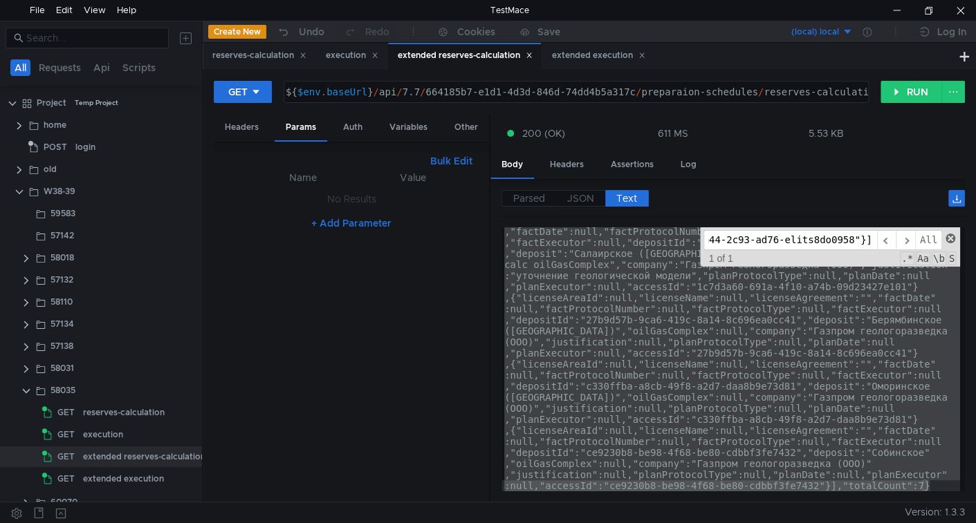
click at [946, 237] on span at bounding box center [950, 239] width 10 height 10
paste input "!"
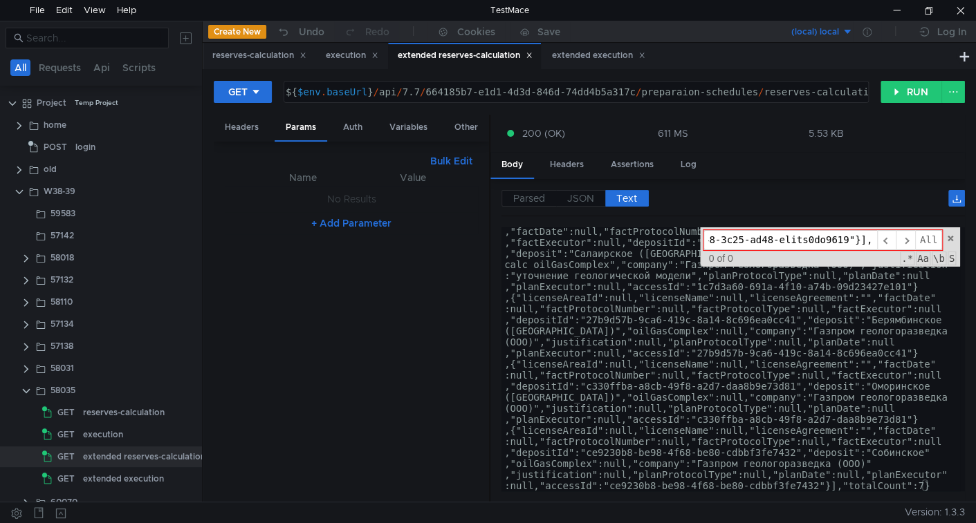
type input "{"data":[{"licenseAreaId":"1d980186-20bf-4e9a-8f00-d85fc1c355b4","licenseName":…"
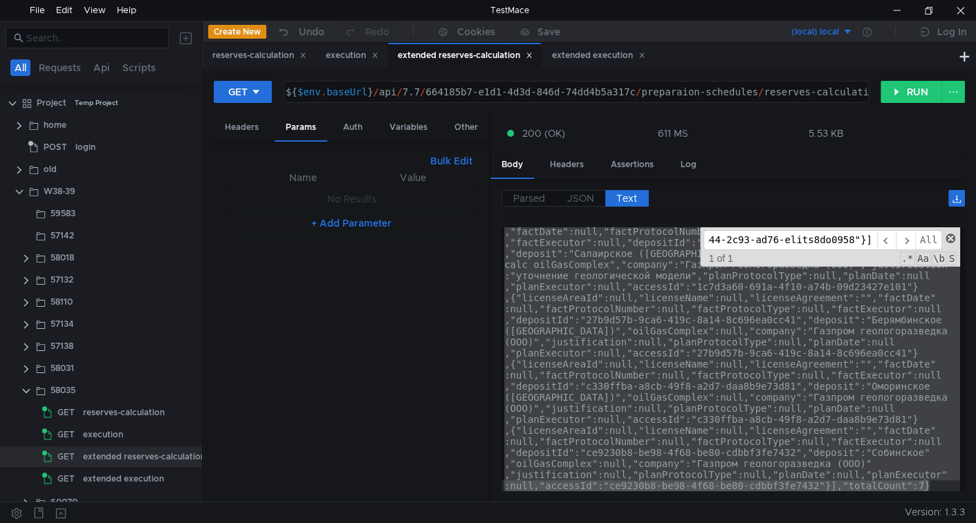
click at [949, 234] on span at bounding box center [950, 239] width 10 height 10
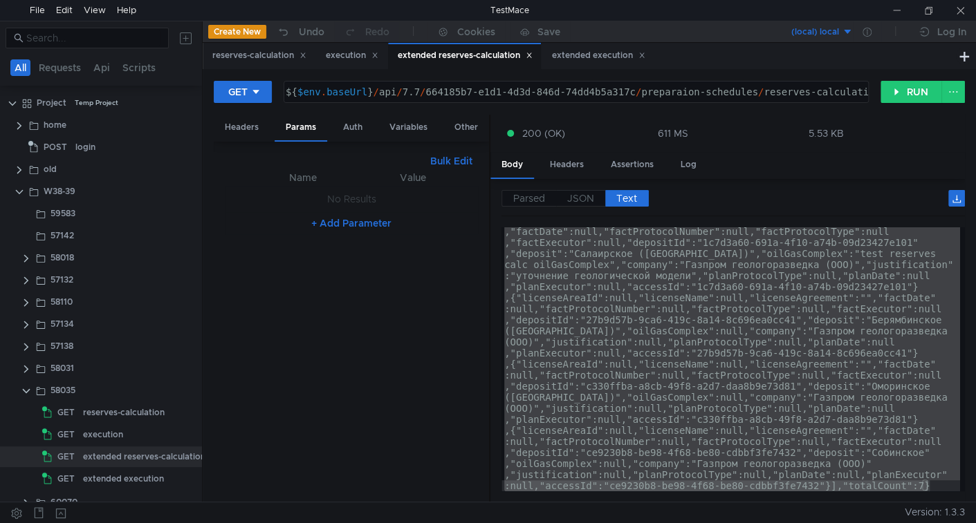
scroll to position [421, 0]
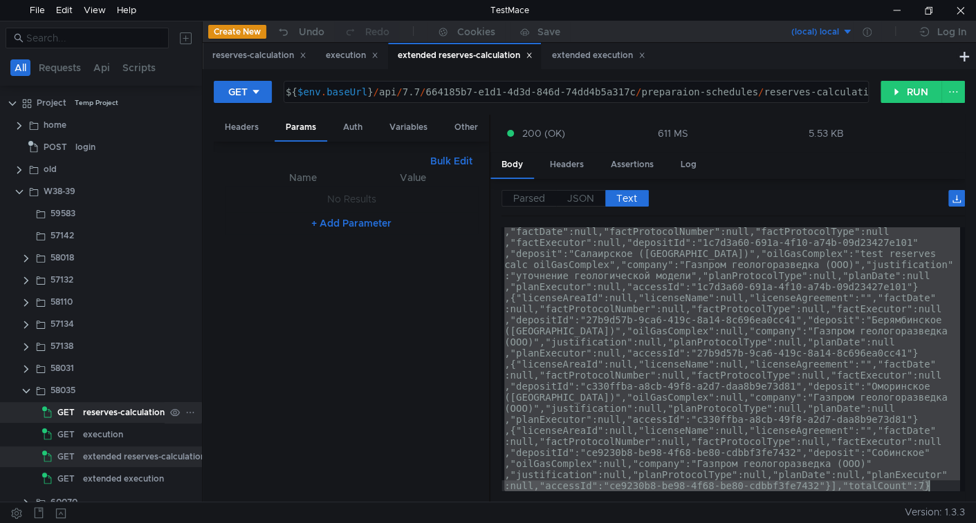
click at [115, 413] on div "reserves-calculation" at bounding box center [124, 412] width 82 height 21
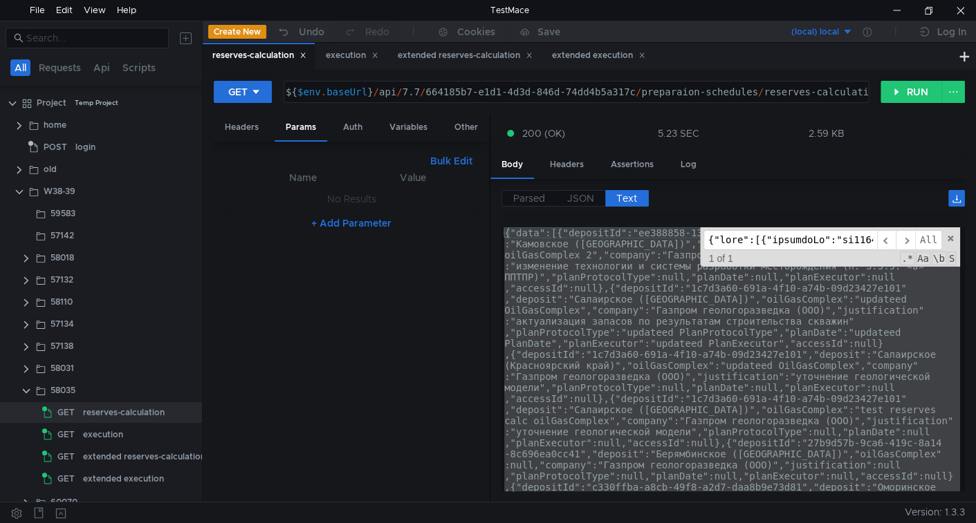
click at [832, 345] on div "{"data":[{"depositId":"ee388858-135c-4e5a-87ad-9a8615cc32ae","deposit" :"Камовс…" at bounding box center [730, 359] width 458 height 264
click at [581, 343] on div "{"data":[{"depositId":"ee388858-135c-4e5a-87ad-9a8615cc32ae","deposit" :"Камовс…" at bounding box center [730, 359] width 458 height 264
click at [906, 93] on button "RUN" at bounding box center [911, 92] width 62 height 22
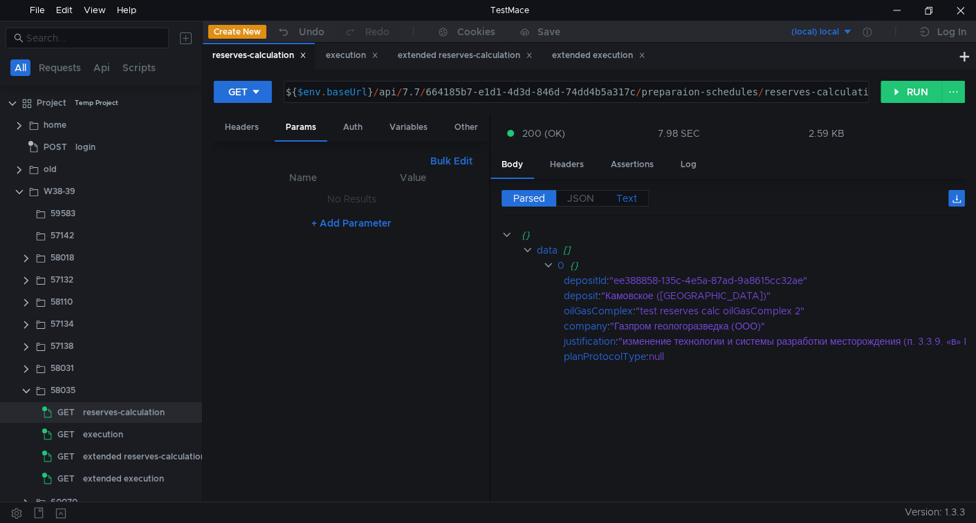
click at [619, 198] on span "Text" at bounding box center [626, 198] width 21 height 12
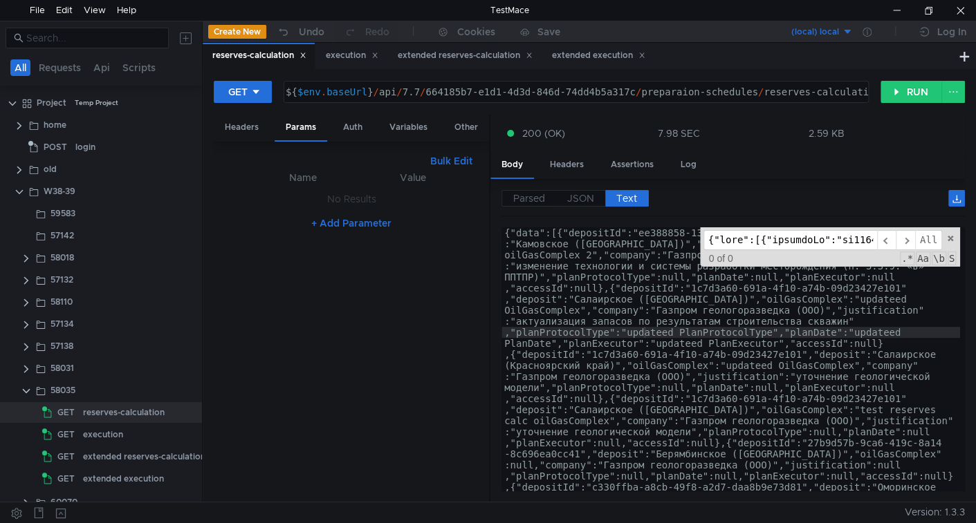
scroll to position [67, 0]
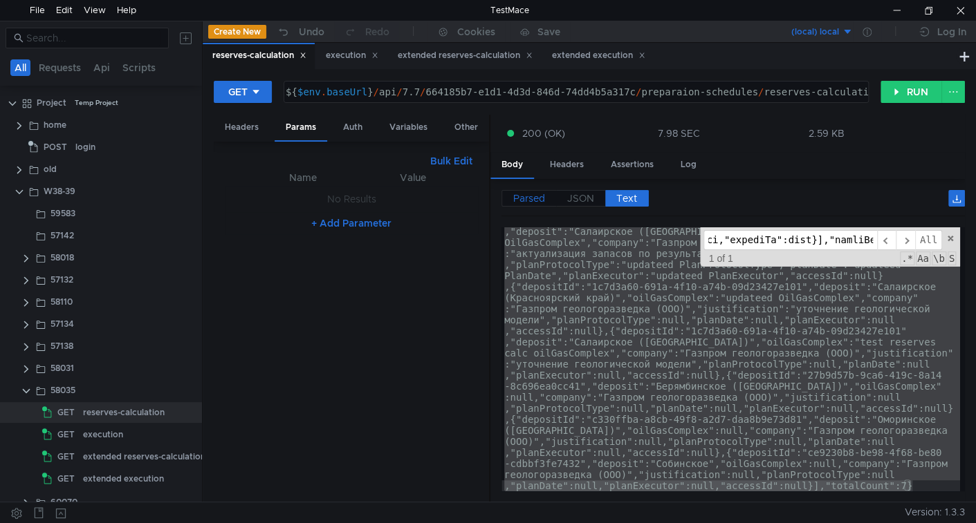
type input "{"data":[{"depositId":"ee388858-135c-4e5a-87ad-9a8615cc32ae","deposit":"Камовск…"
click at [521, 202] on span "Parsed" at bounding box center [529, 198] width 32 height 12
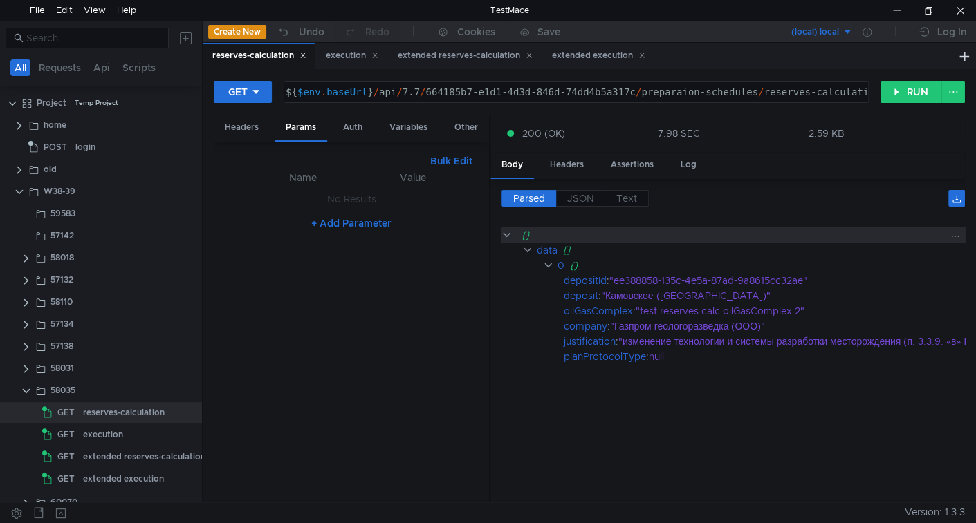
drag, startPoint x: 585, startPoint y: 194, endPoint x: 583, endPoint y: 230, distance: 35.3
click at [585, 194] on span "JSON" at bounding box center [580, 198] width 27 height 12
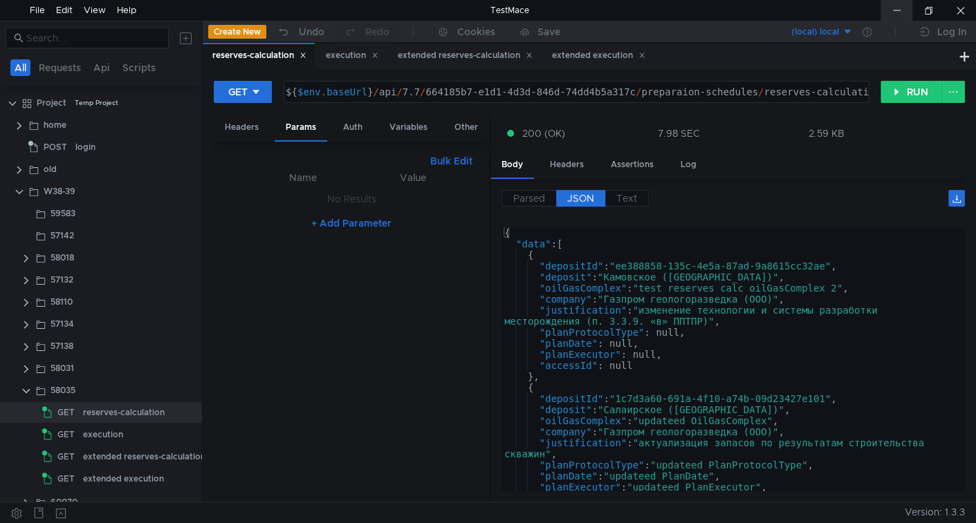
click at [885, 1] on div at bounding box center [896, 10] width 32 height 21
click at [112, 434] on div "execution" at bounding box center [103, 435] width 40 height 21
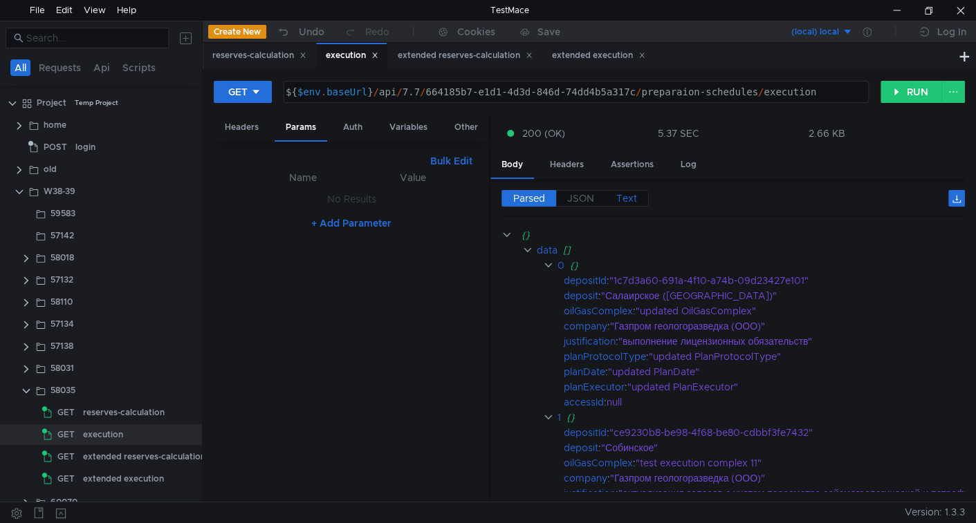
click at [623, 200] on span "Text" at bounding box center [626, 198] width 21 height 12
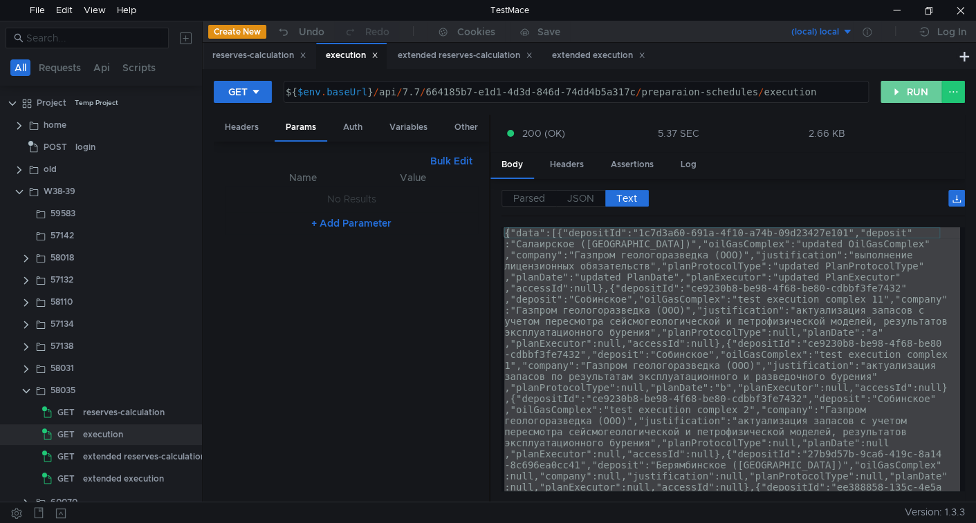
drag, startPoint x: 918, startPoint y: 84, endPoint x: 915, endPoint y: 94, distance: 10.7
click at [918, 84] on button "RUN" at bounding box center [911, 92] width 62 height 22
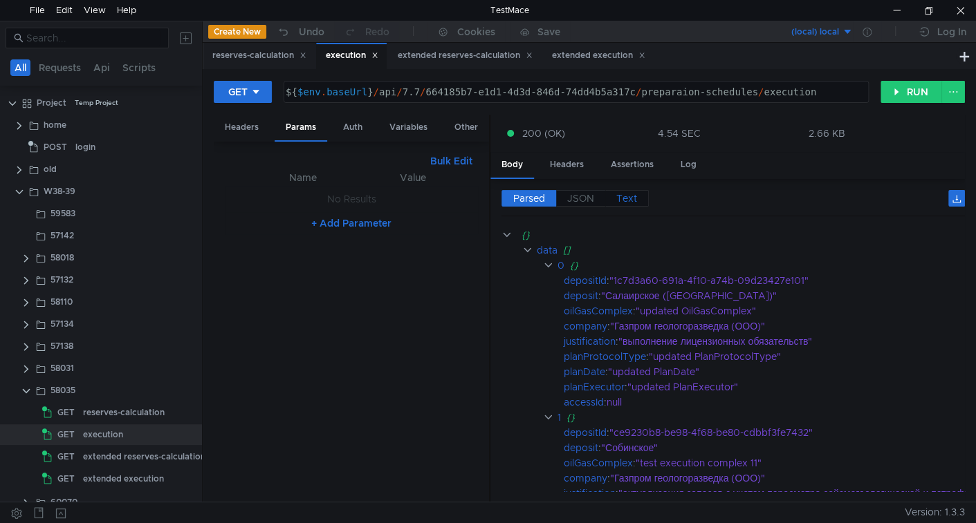
click at [618, 194] on span "Text" at bounding box center [626, 198] width 21 height 12
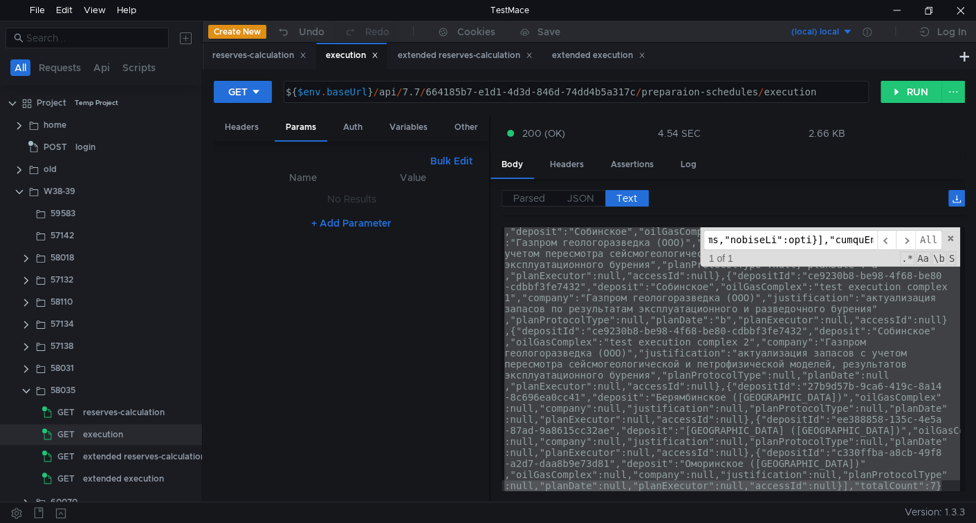
scroll to position [67, 0]
type input "{"data":[{"depositId":"1c7d3a60-691a-4f10-a74b-09d23427e101","deposit":"Салаирс…"
click at [95, 476] on div "extended execution" at bounding box center [123, 479] width 81 height 21
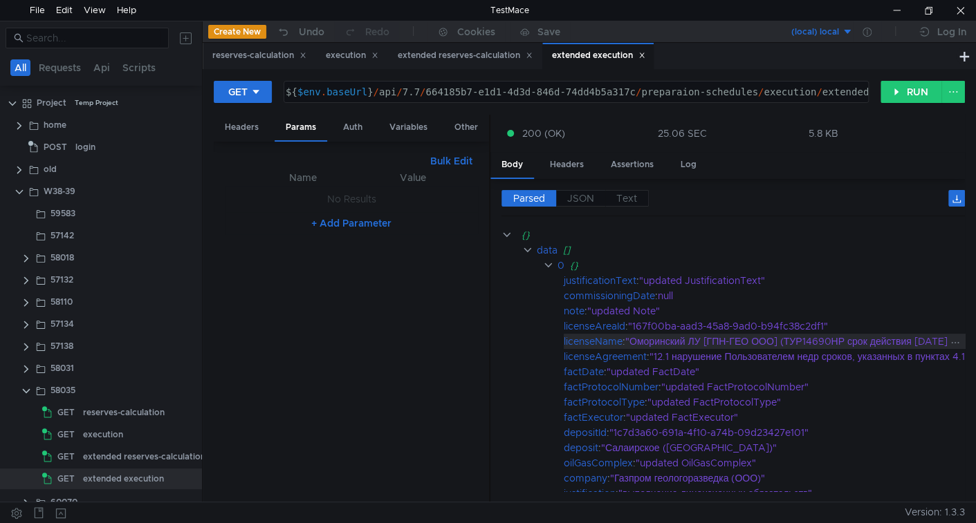
click at [614, 337] on div "licenseName" at bounding box center [593, 341] width 59 height 15
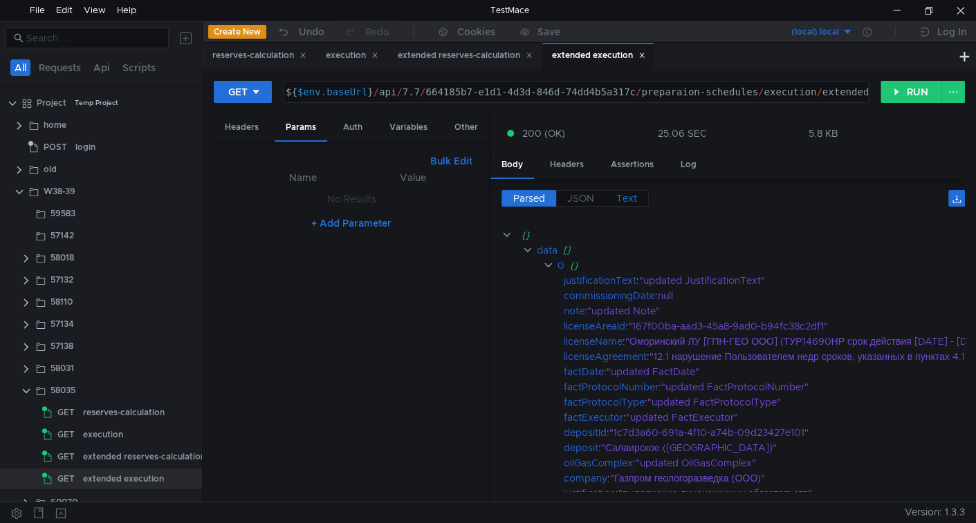
click at [631, 193] on span "Text" at bounding box center [626, 198] width 21 height 12
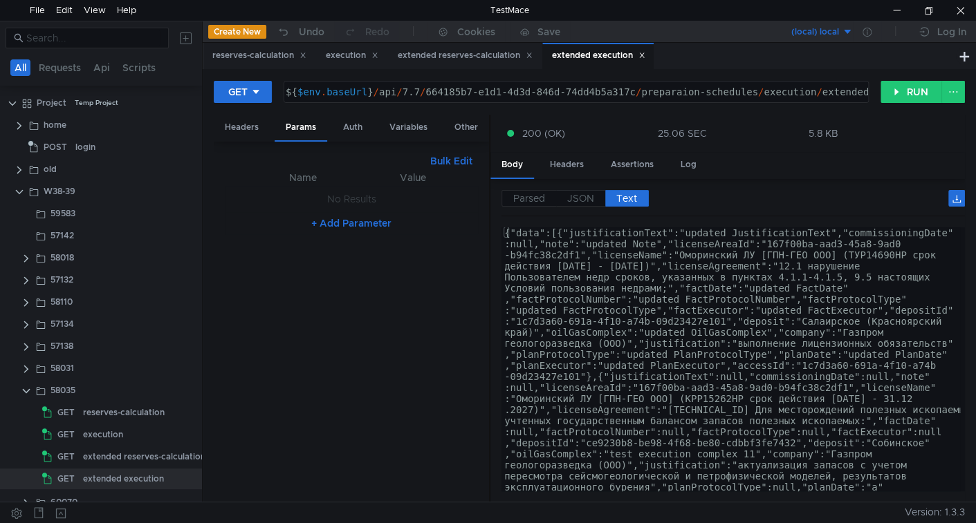
type textarea "{"data":[{"justificationText":"updated JustificationText","commissioningDate":n…"
drag, startPoint x: 639, startPoint y: 234, endPoint x: 660, endPoint y: 287, distance: 57.4
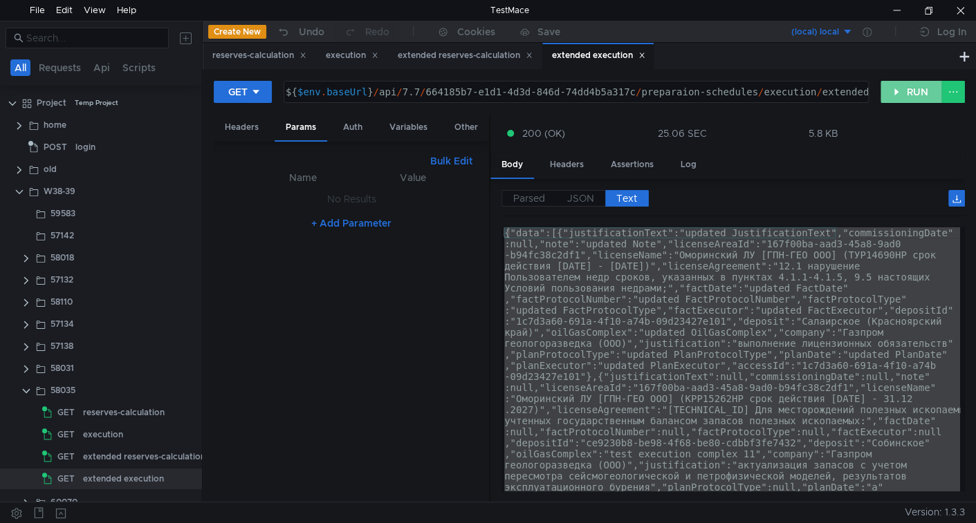
click at [893, 93] on button "RUN" at bounding box center [911, 92] width 62 height 22
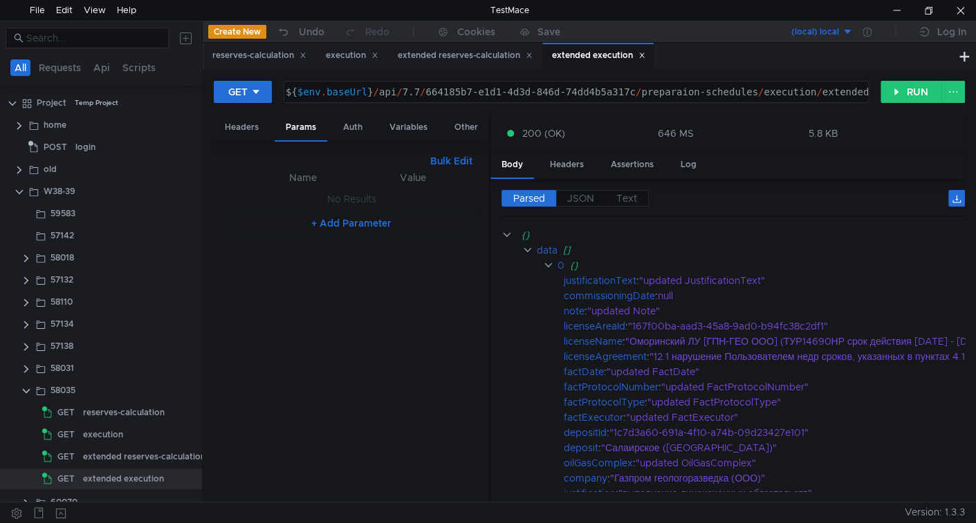
click at [617, 197] on span "Text" at bounding box center [626, 198] width 21 height 12
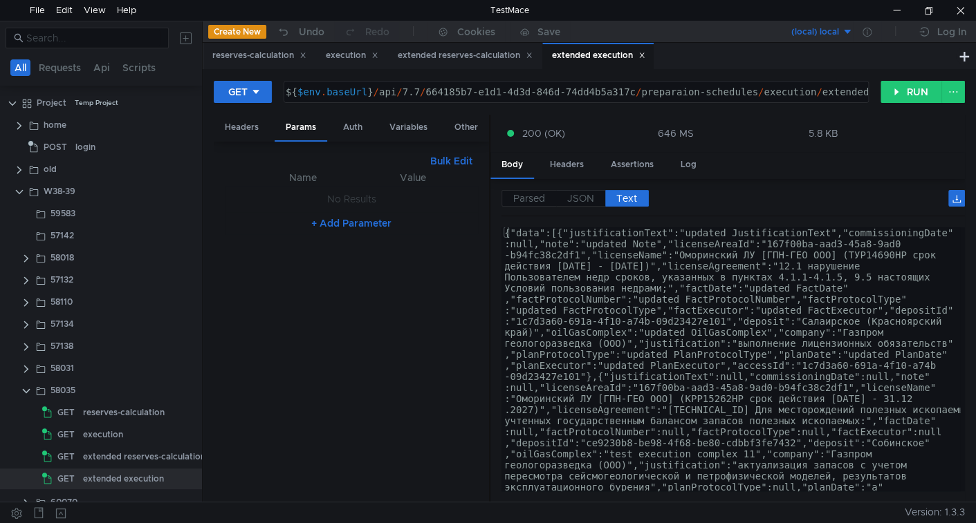
type textarea "{"data":[{"justificationText":"updated JustificationText","commissioningDate":n…"
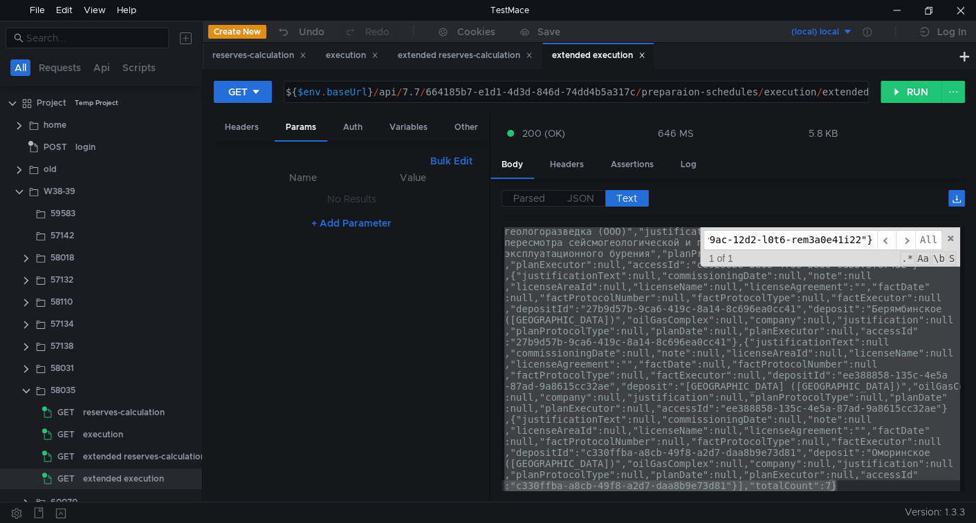
scroll to position [487, 0]
type input "{"data":[{"justificationText":"updated JustificationText","commissioningDate":n…"
click at [947, 239] on span at bounding box center [950, 239] width 10 height 10
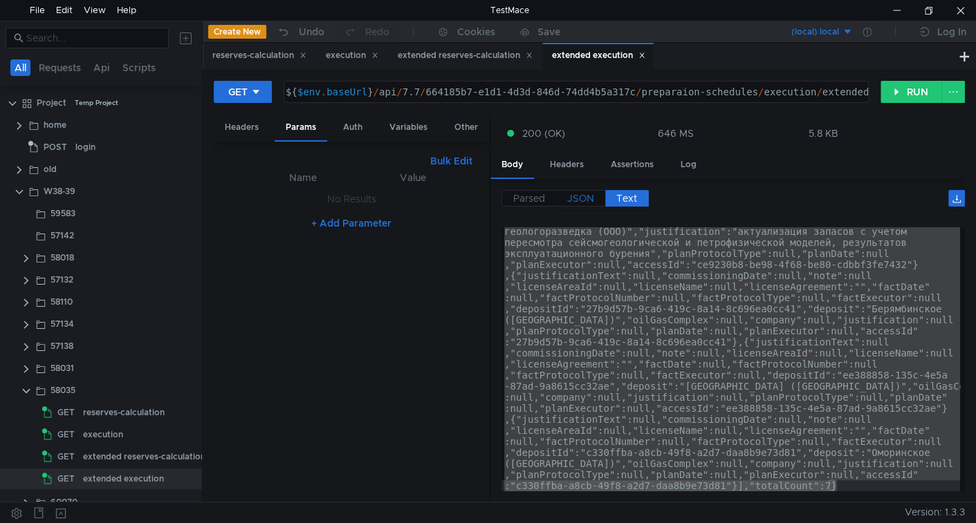
click at [568, 198] on span "JSON" at bounding box center [580, 198] width 27 height 12
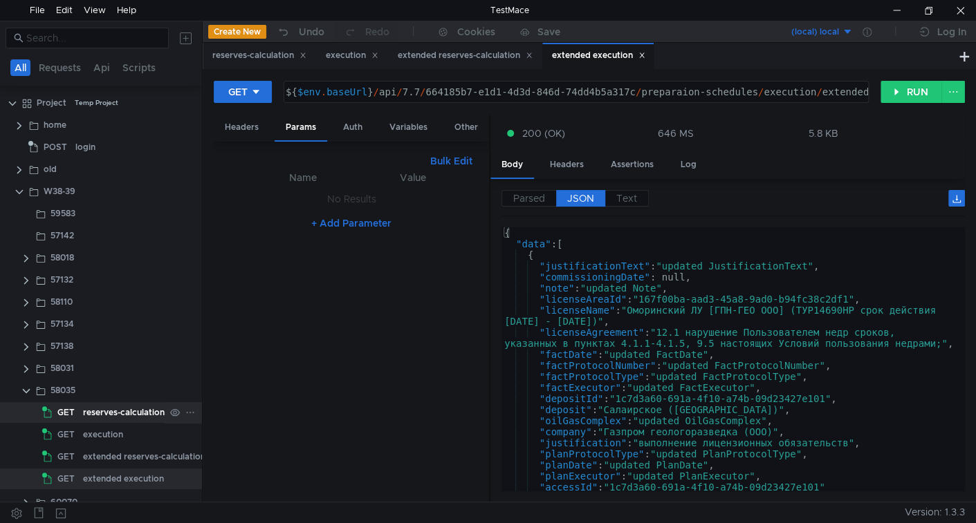
click at [117, 406] on div "reserves-calculation" at bounding box center [124, 412] width 82 height 21
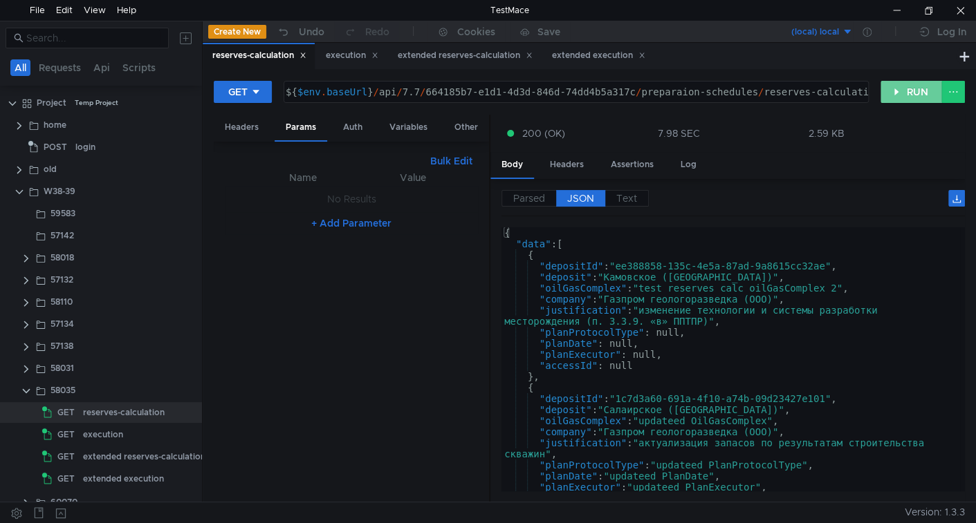
click at [887, 86] on button "RUN" at bounding box center [911, 92] width 62 height 22
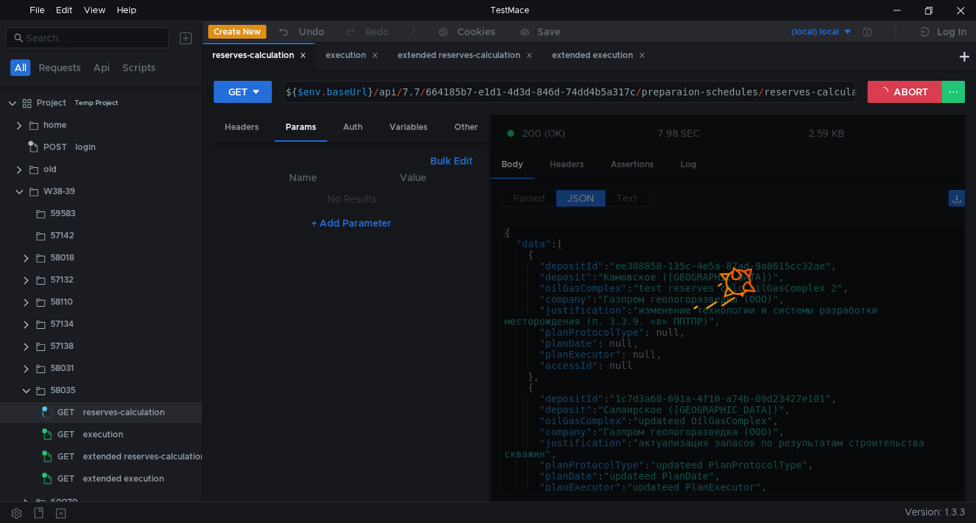
click at [577, 199] on div at bounding box center [727, 309] width 474 height 389
click at [577, 199] on app-response-section "200 (OK) 7.98 SEC 2.59 KB Body Headers Assertions Log Parsed JSON Text {} data …" at bounding box center [727, 309] width 474 height 389
click at [577, 199] on span "JSON" at bounding box center [580, 198] width 27 height 12
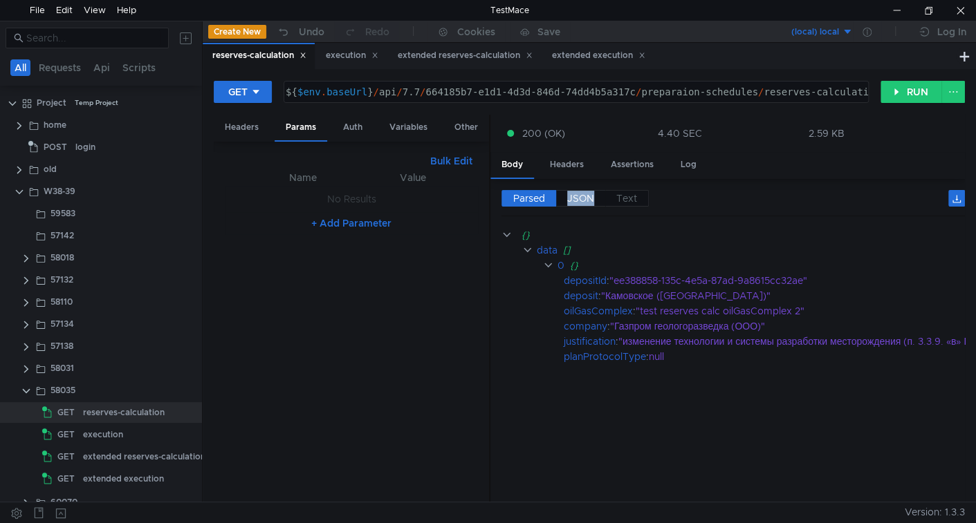
click at [577, 199] on span "JSON" at bounding box center [580, 198] width 27 height 12
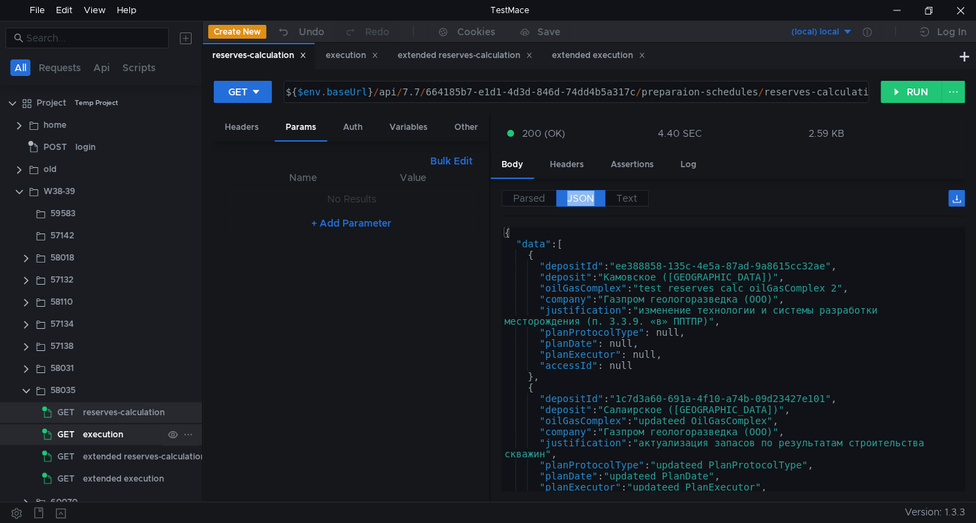
click at [107, 436] on div "execution" at bounding box center [103, 435] width 40 height 21
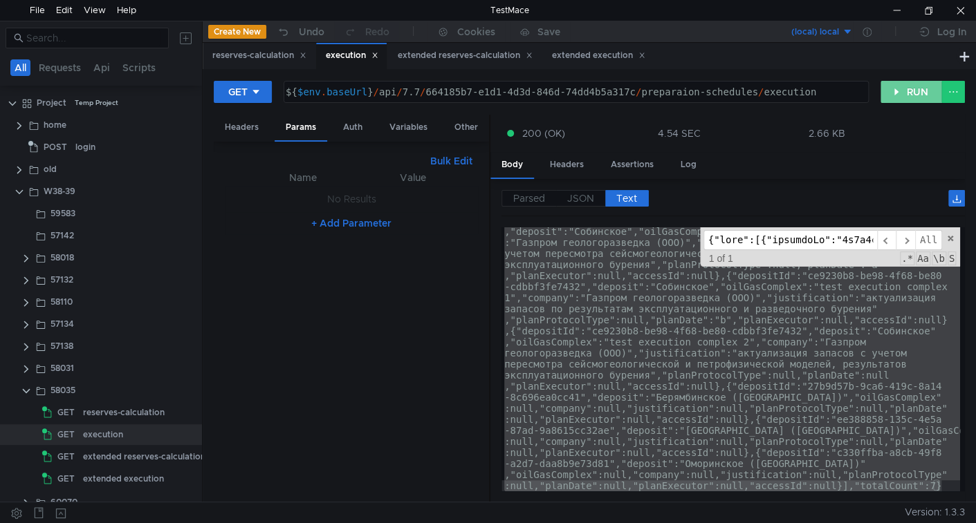
click at [924, 96] on button "RUN" at bounding box center [911, 92] width 62 height 22
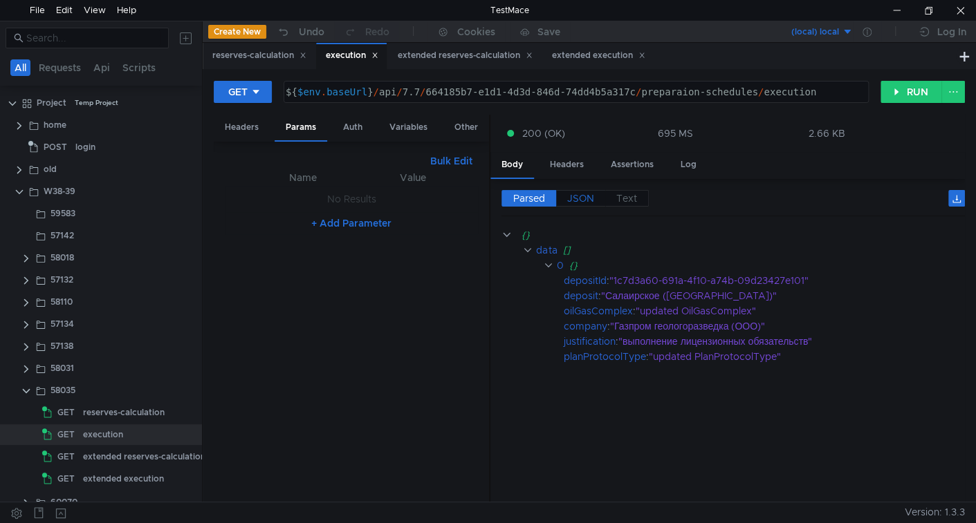
click at [588, 197] on span "JSON" at bounding box center [580, 198] width 27 height 12
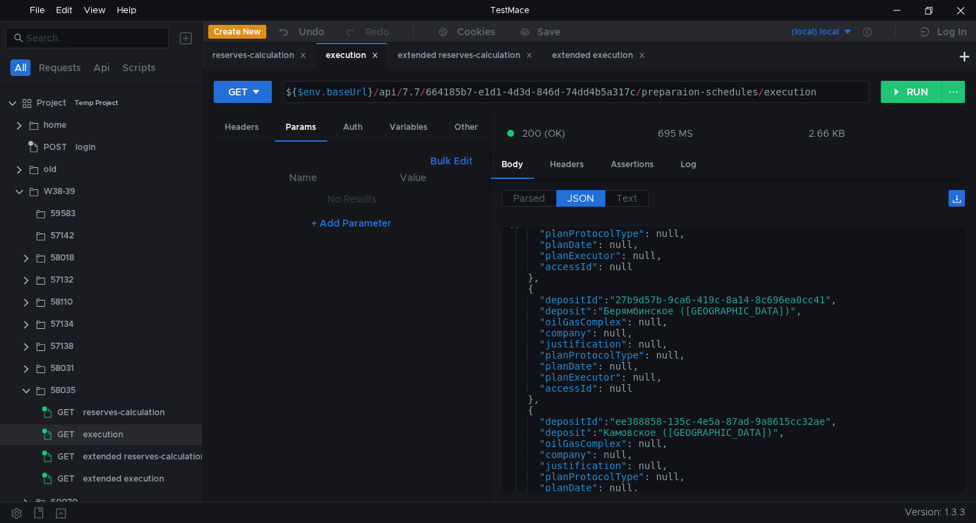
scroll to position [698, 0]
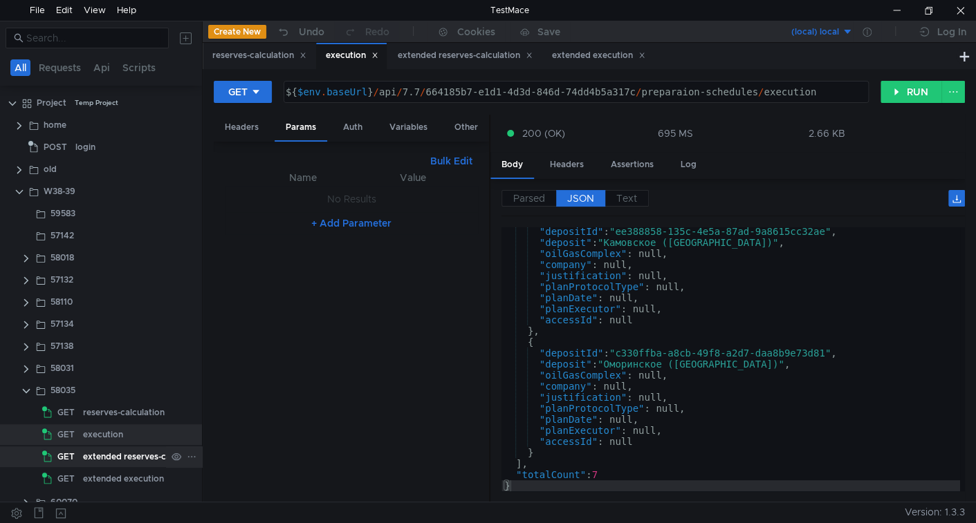
click at [82, 449] on app-tree-icon "GET" at bounding box center [62, 457] width 41 height 21
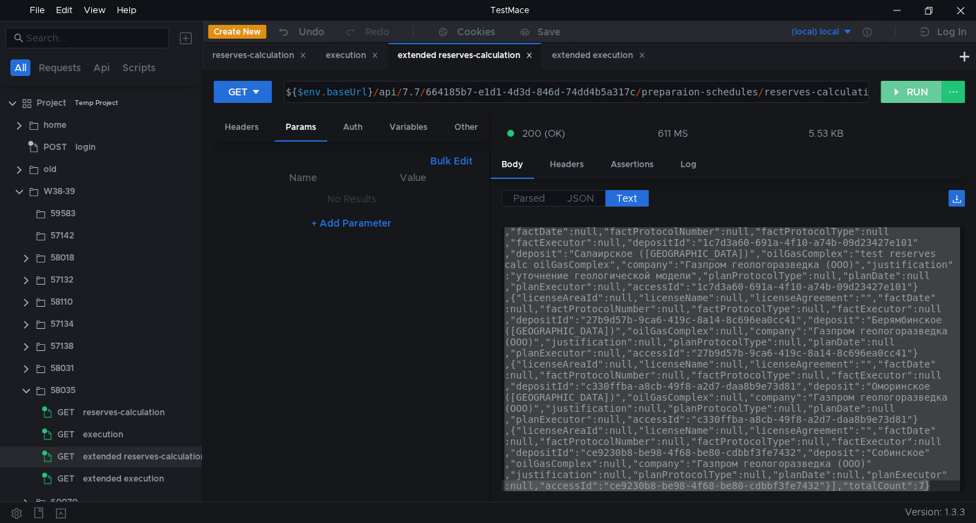
click at [926, 86] on button "RUN" at bounding box center [911, 92] width 62 height 22
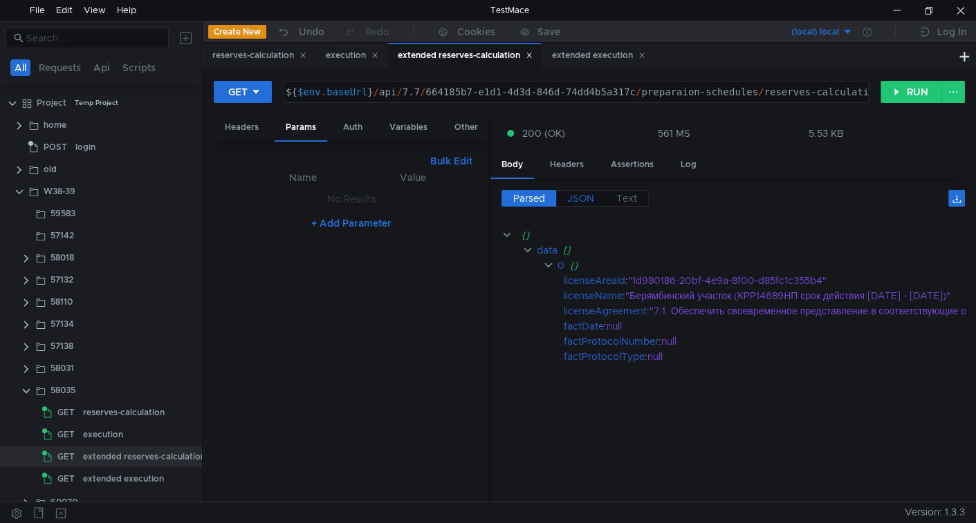
click at [587, 192] on span "JSON" at bounding box center [580, 198] width 27 height 12
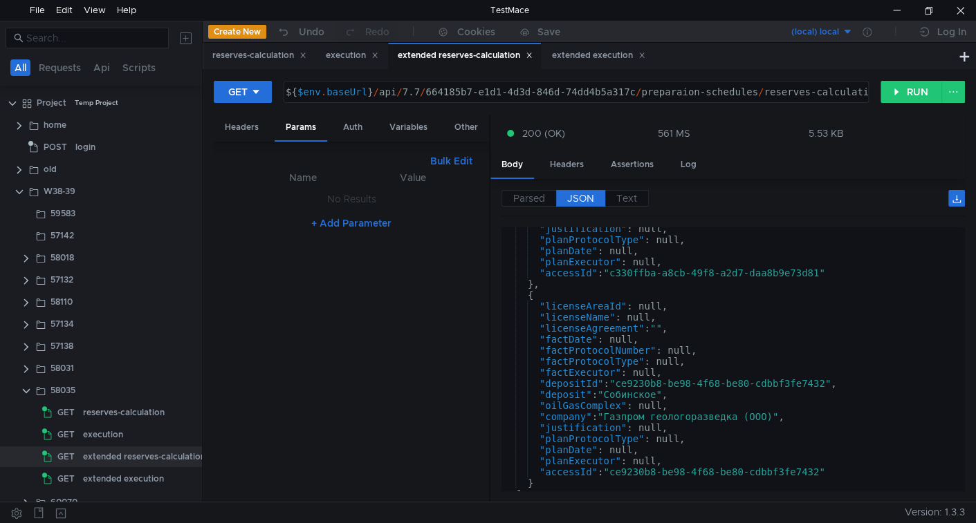
scroll to position [1328, 0]
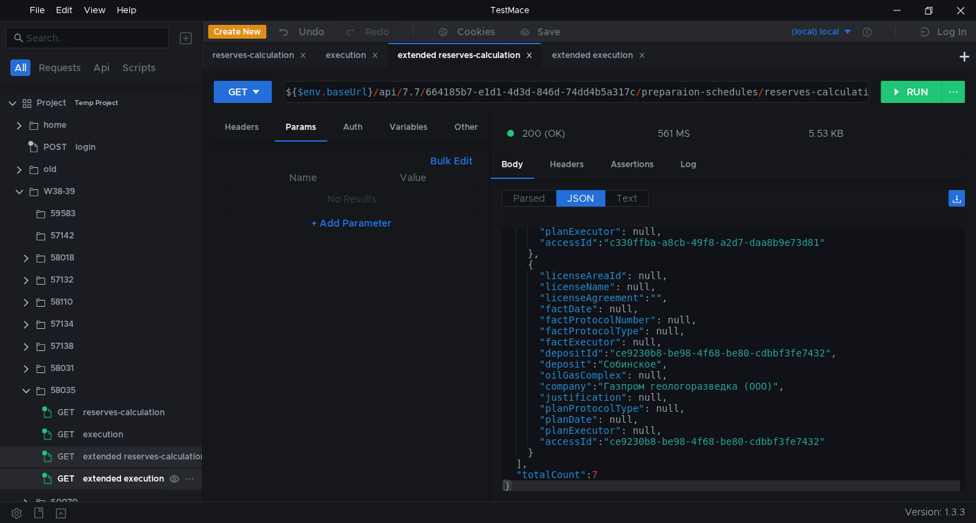
click at [128, 469] on div "extended execution" at bounding box center [123, 479] width 81 height 21
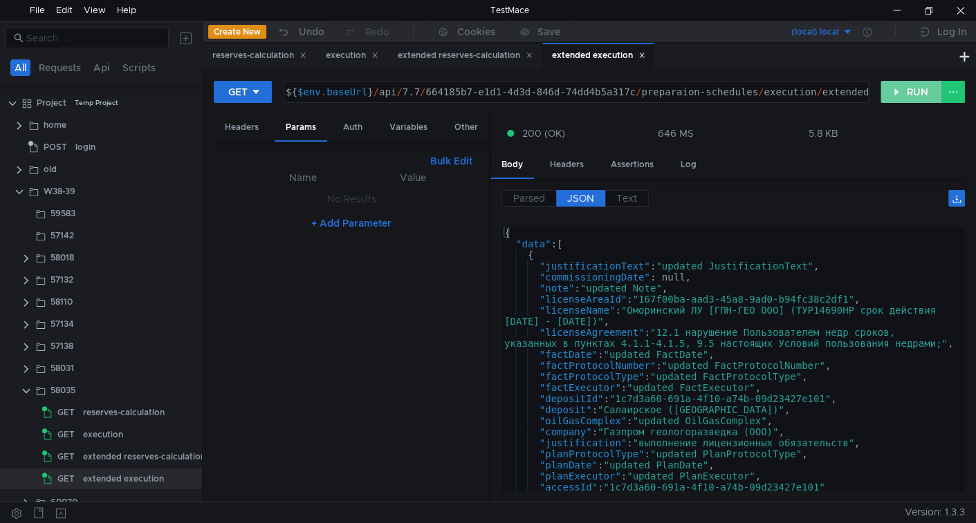
click at [902, 94] on button "RUN" at bounding box center [911, 92] width 62 height 22
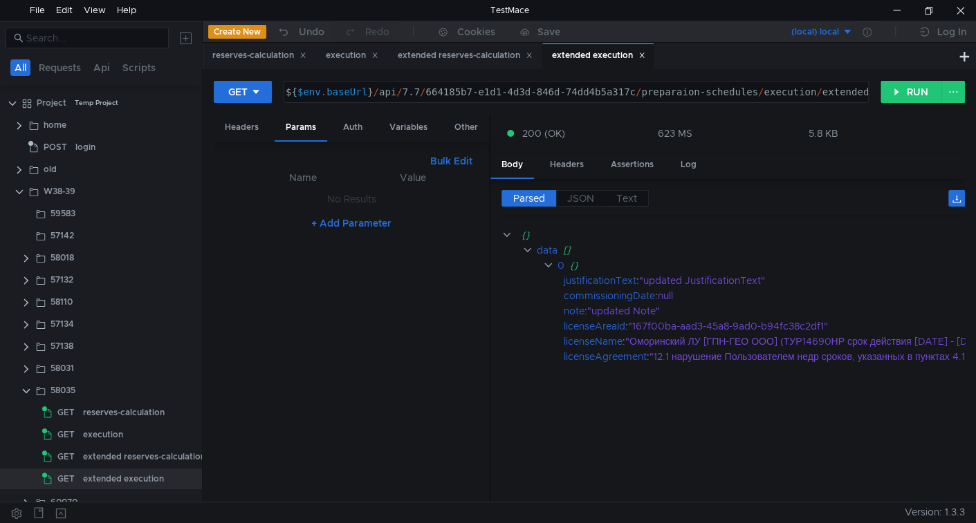
click at [580, 205] on div "Parsed JSON Text" at bounding box center [732, 203] width 463 height 26
click at [581, 198] on span "JSON" at bounding box center [580, 198] width 27 height 12
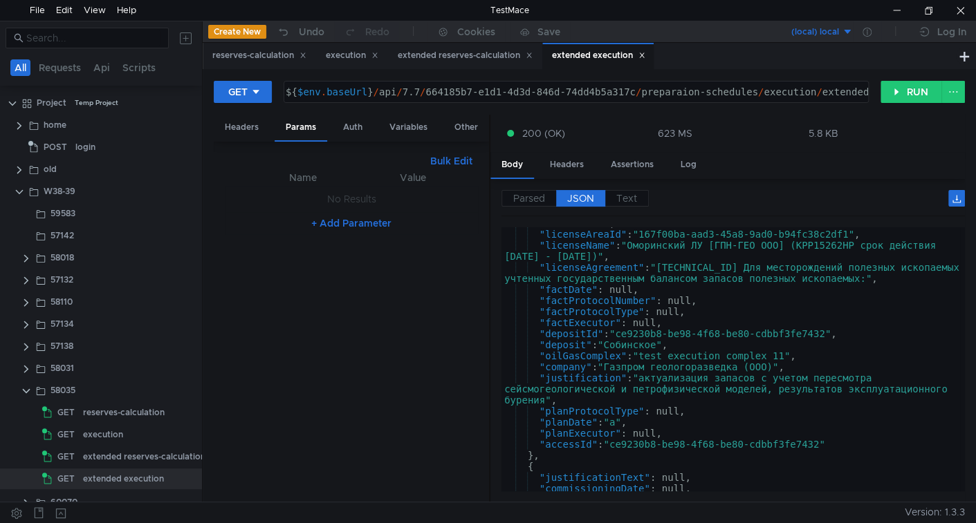
scroll to position [0, 0]
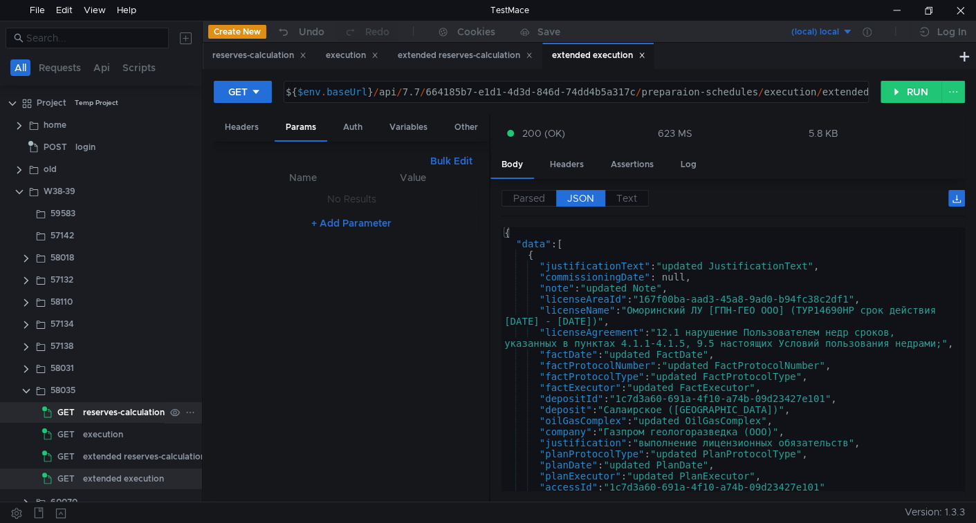
click at [108, 418] on div "reserves-calculation" at bounding box center [124, 412] width 82 height 21
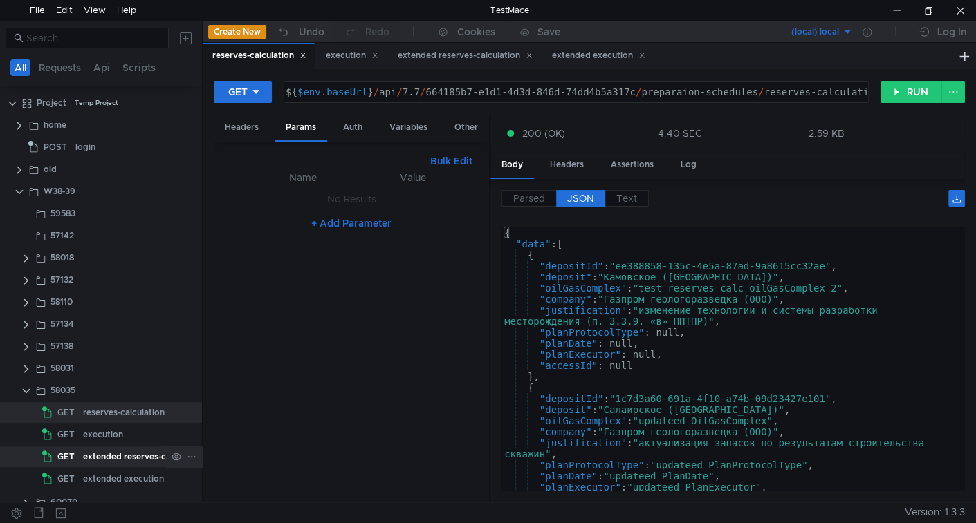
click at [73, 451] on span "GET" at bounding box center [65, 457] width 17 height 21
